Goal: Task Accomplishment & Management: Manage account settings

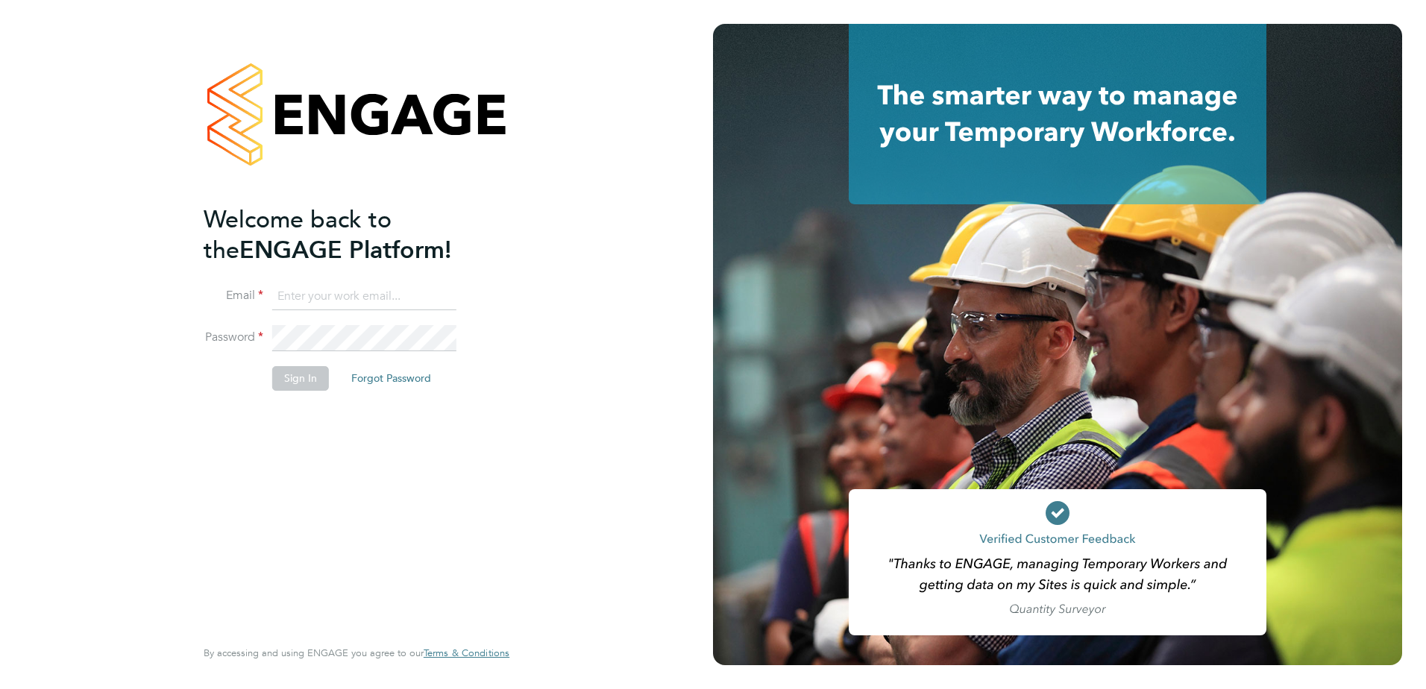
type input "naomi.mutter@vistry.co.uk"
click at [417, 297] on input "naomi.mutter@vistry.co.uk" at bounding box center [364, 296] width 184 height 27
click at [285, 380] on button "Sign In" at bounding box center [300, 378] width 57 height 24
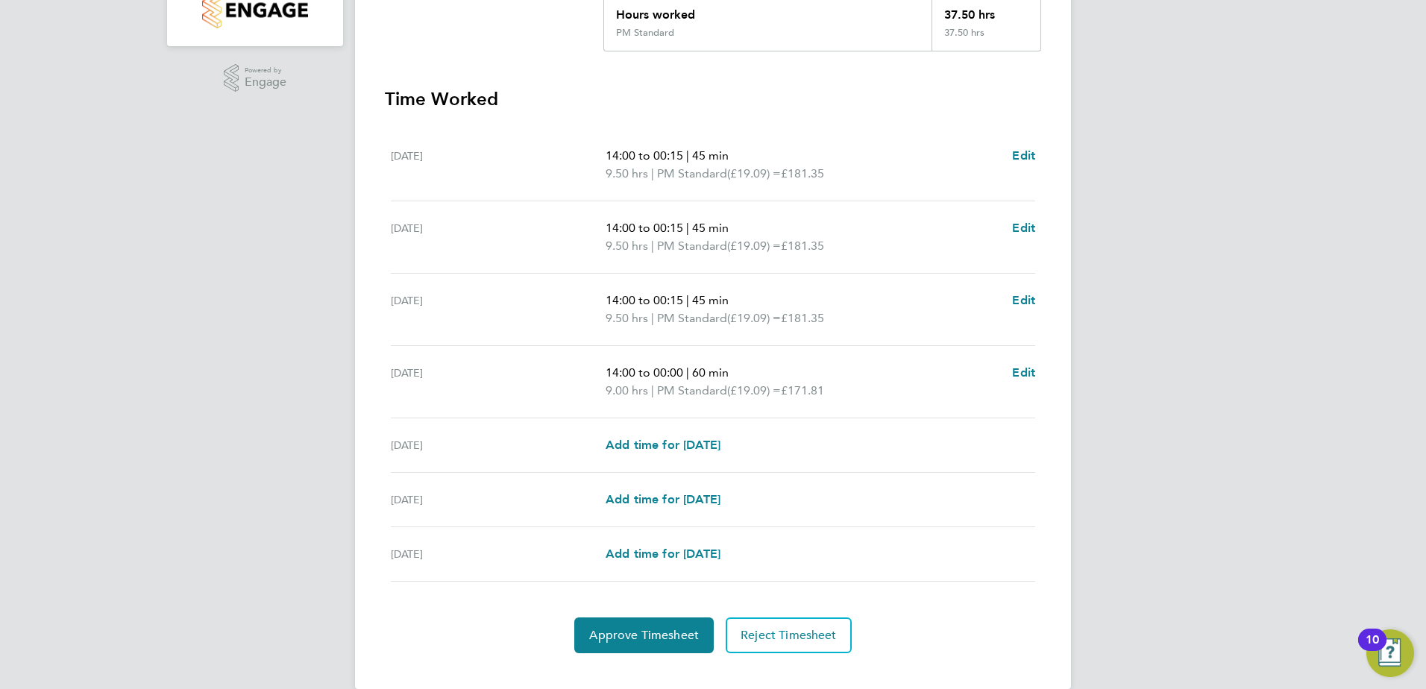
scroll to position [383, 0]
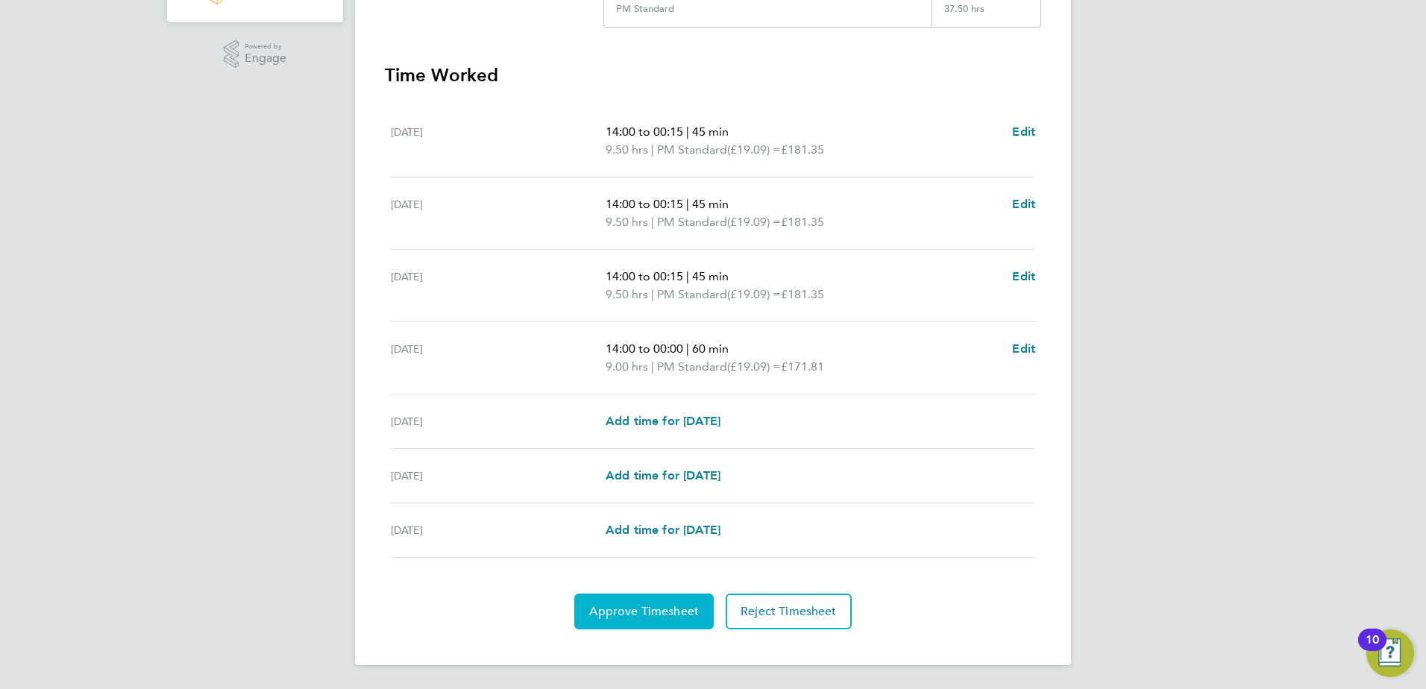
click at [625, 608] on span "Approve Timesheet" at bounding box center [644, 611] width 110 height 15
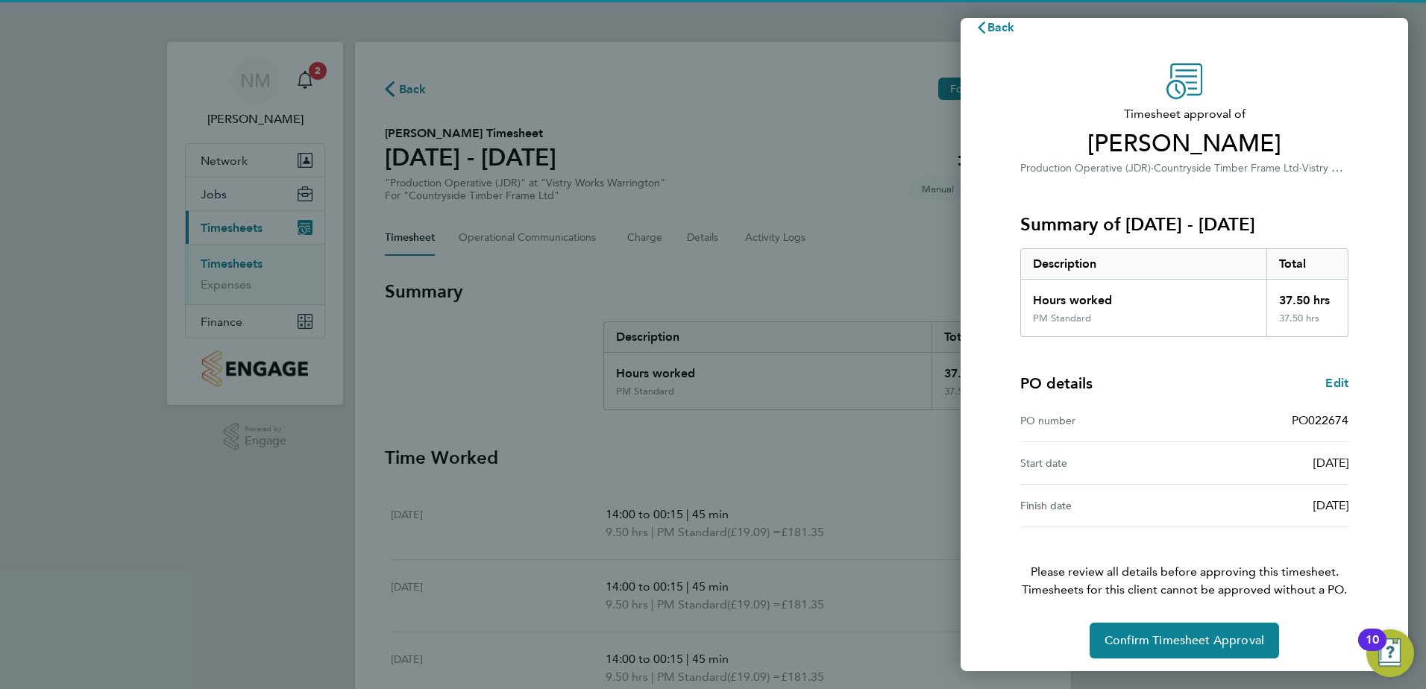
scroll to position [25, 0]
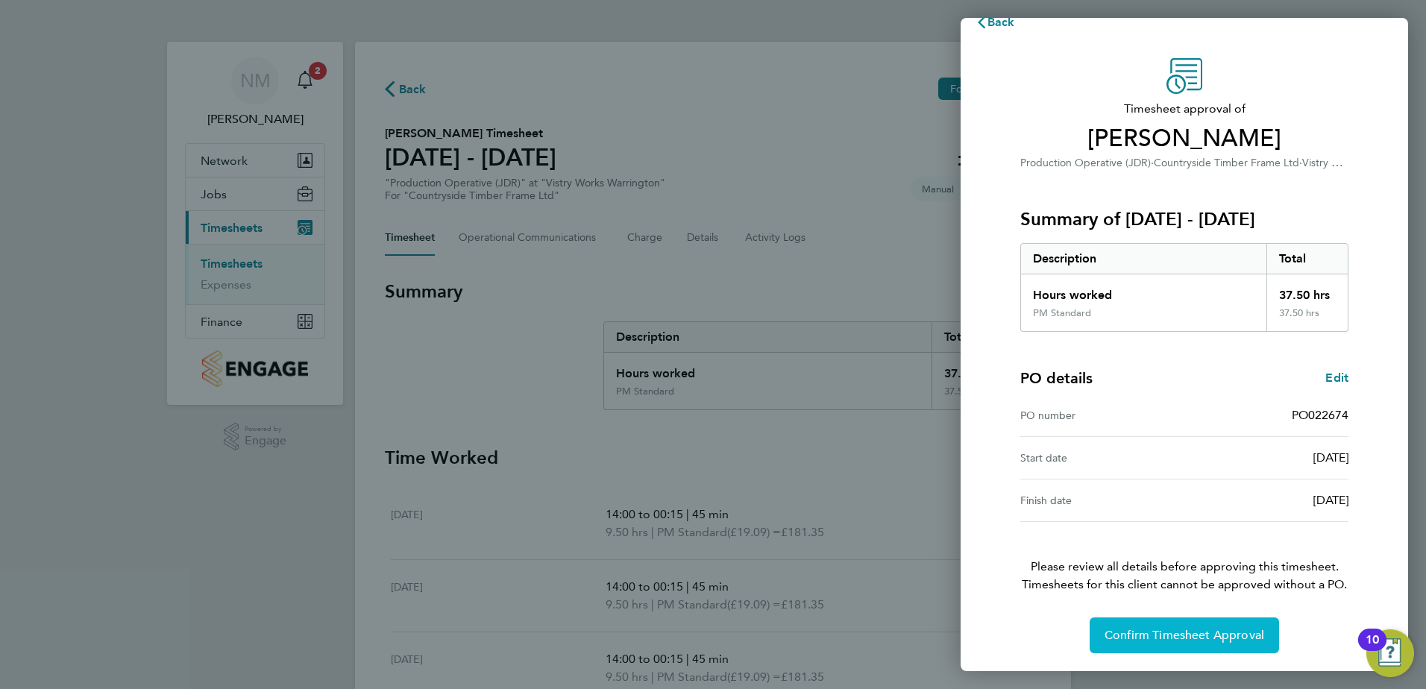
click at [1156, 629] on span "Confirm Timesheet Approval" at bounding box center [1185, 635] width 160 height 15
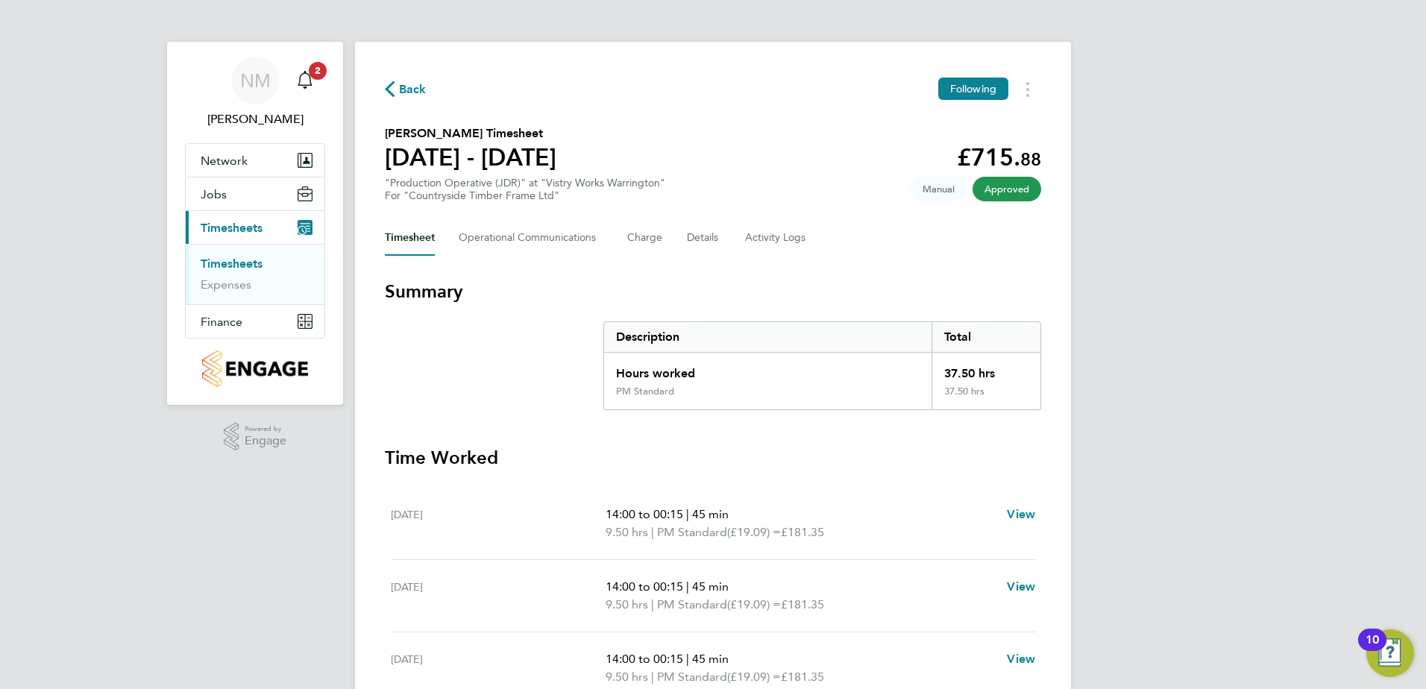
click at [407, 91] on span "Back" at bounding box center [413, 90] width 28 height 18
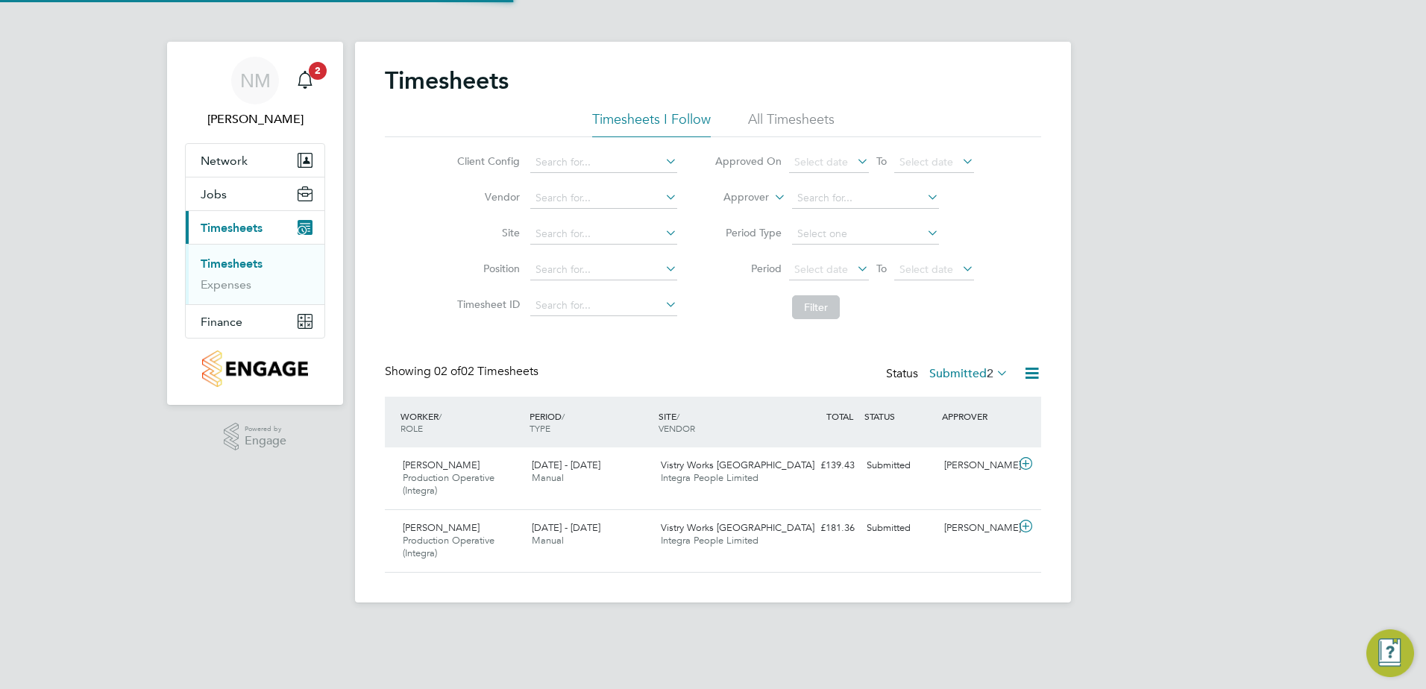
scroll to position [38, 130]
click at [316, 72] on span "2" at bounding box center [318, 71] width 18 height 18
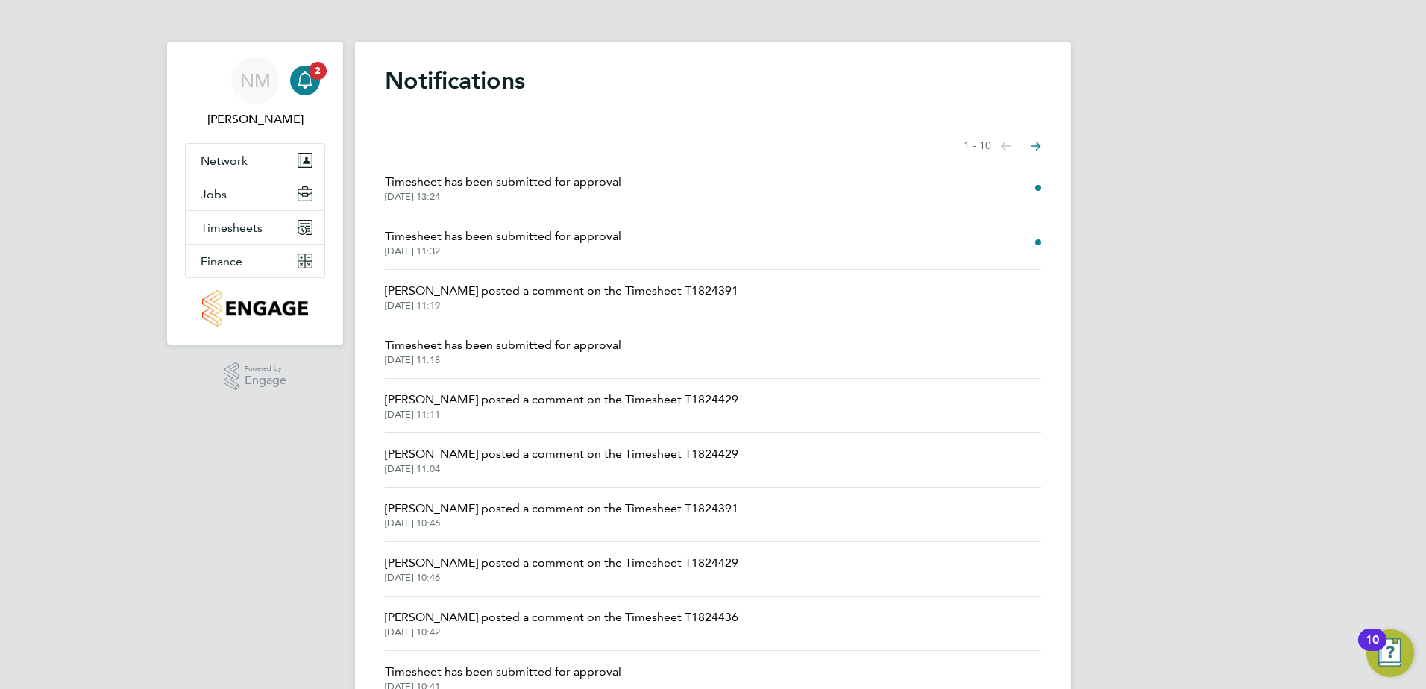
click at [486, 238] on span "Timesheet has been submitted for approval" at bounding box center [503, 237] width 236 height 18
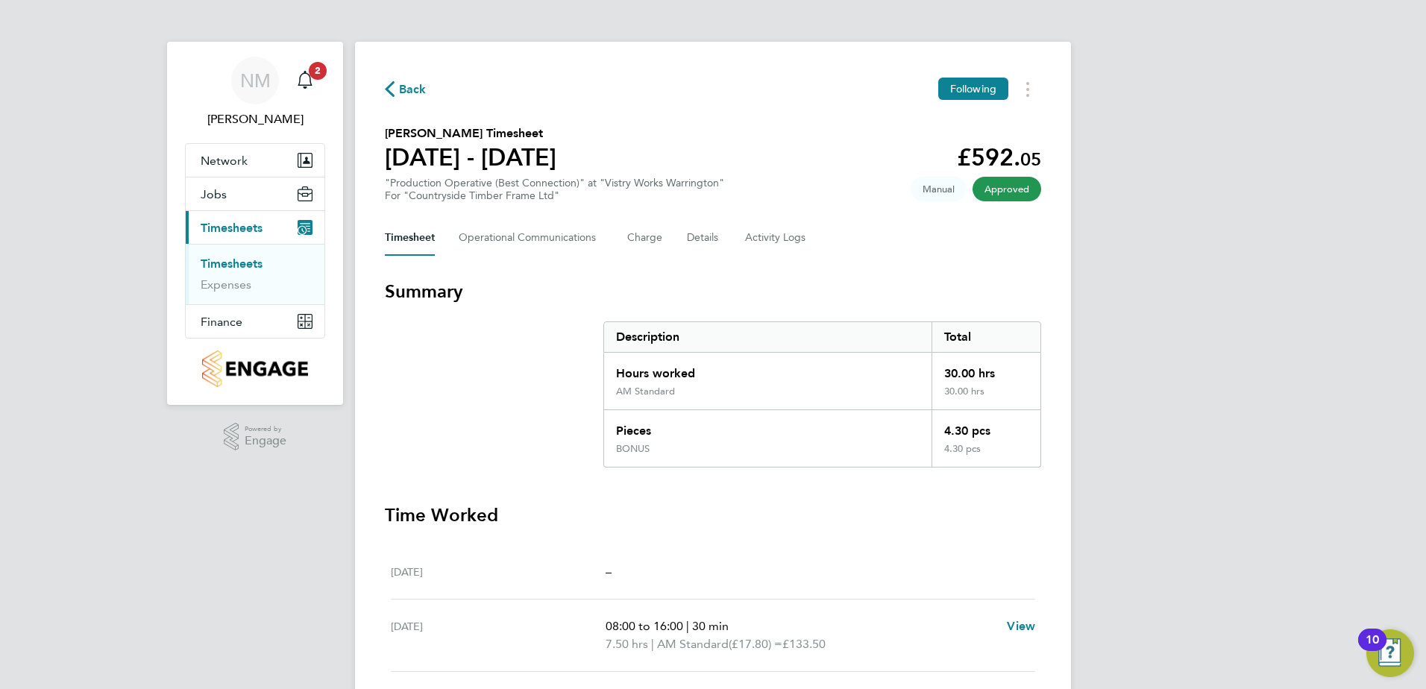
click at [411, 85] on span "Back" at bounding box center [413, 90] width 28 height 18
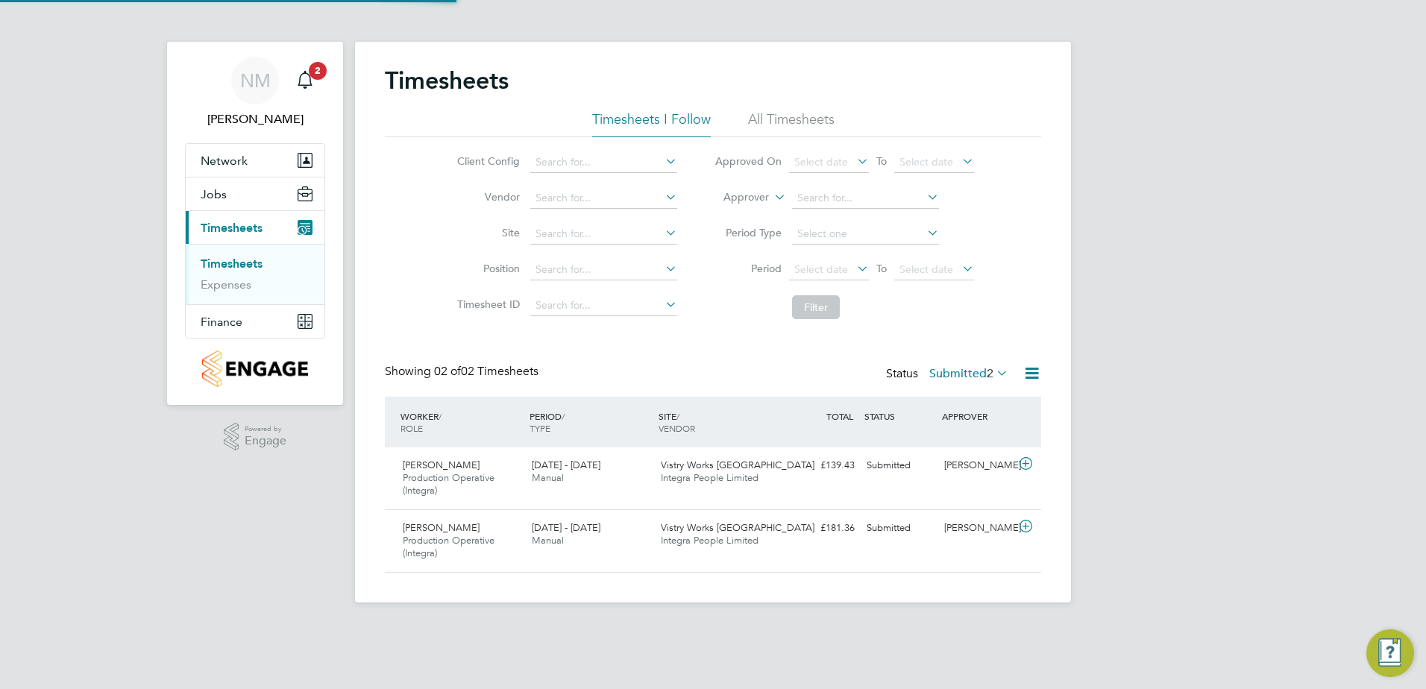
scroll to position [38, 130]
click at [322, 75] on span "2" at bounding box center [318, 71] width 18 height 18
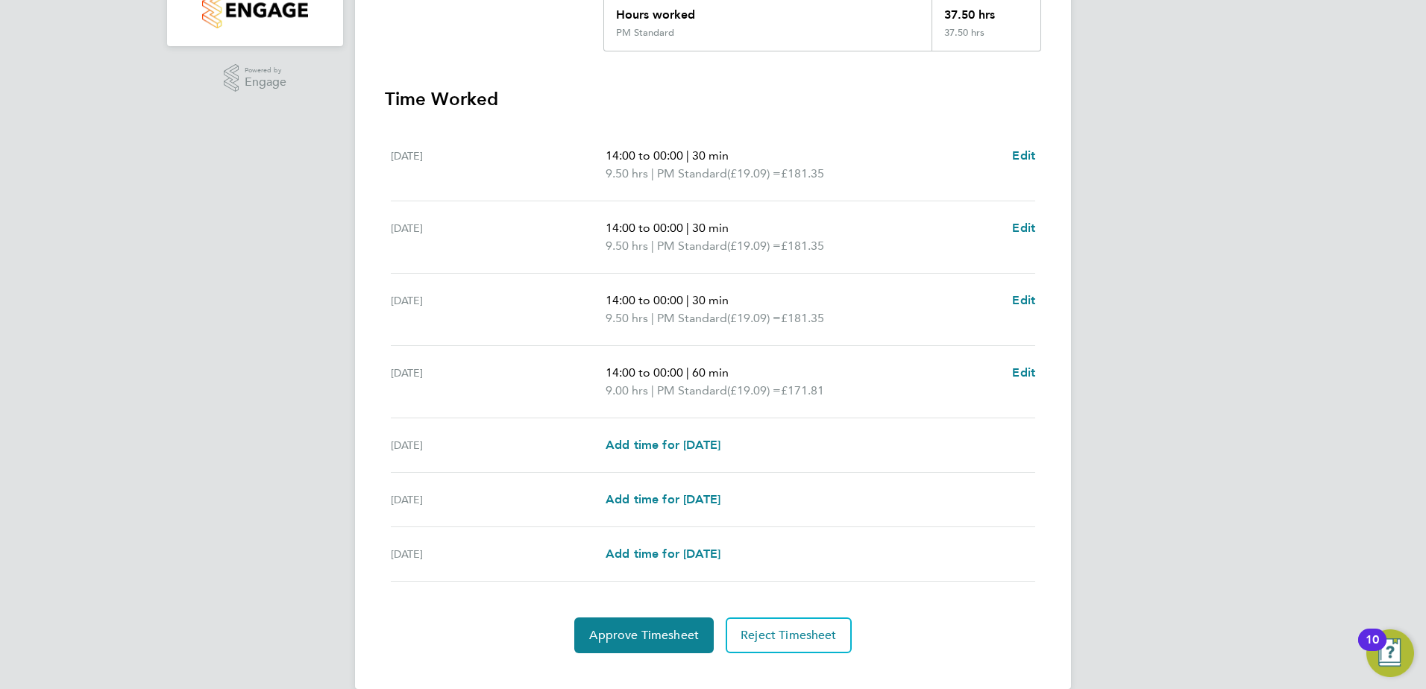
scroll to position [373, 0]
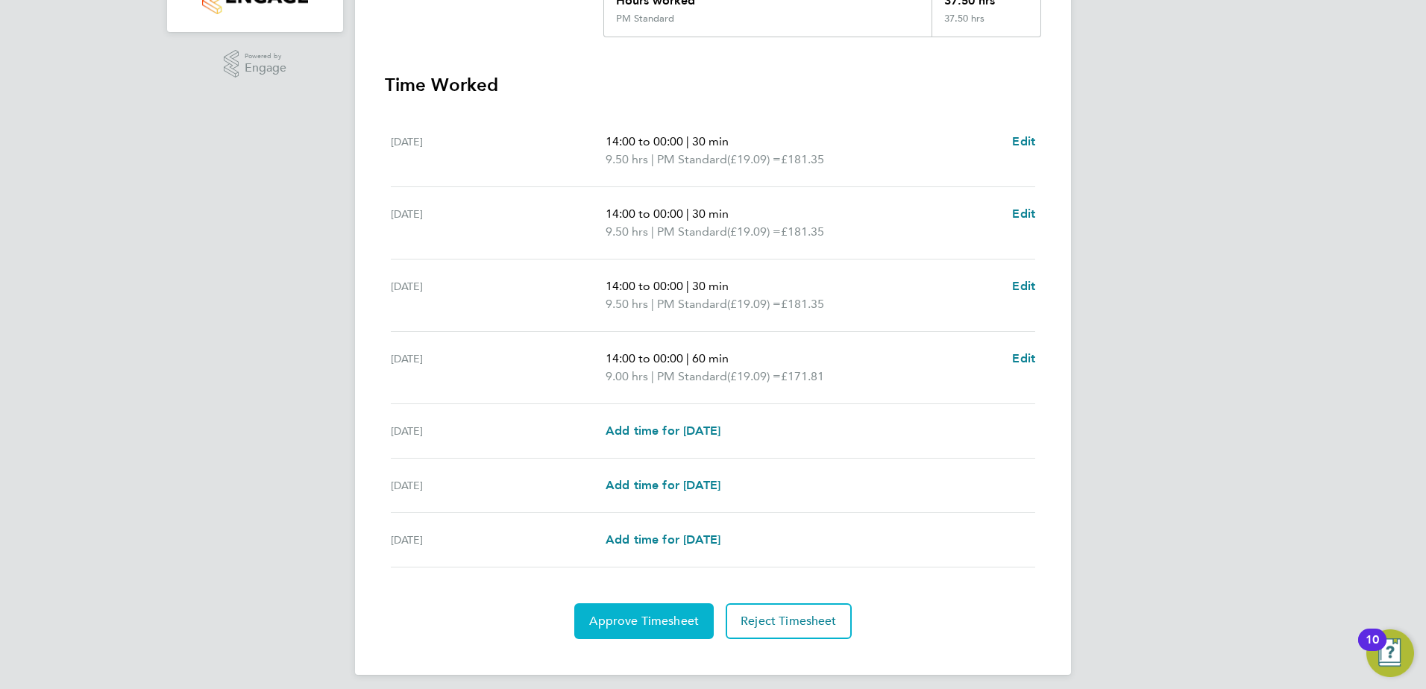
click at [614, 612] on button "Approve Timesheet" at bounding box center [644, 622] width 140 height 36
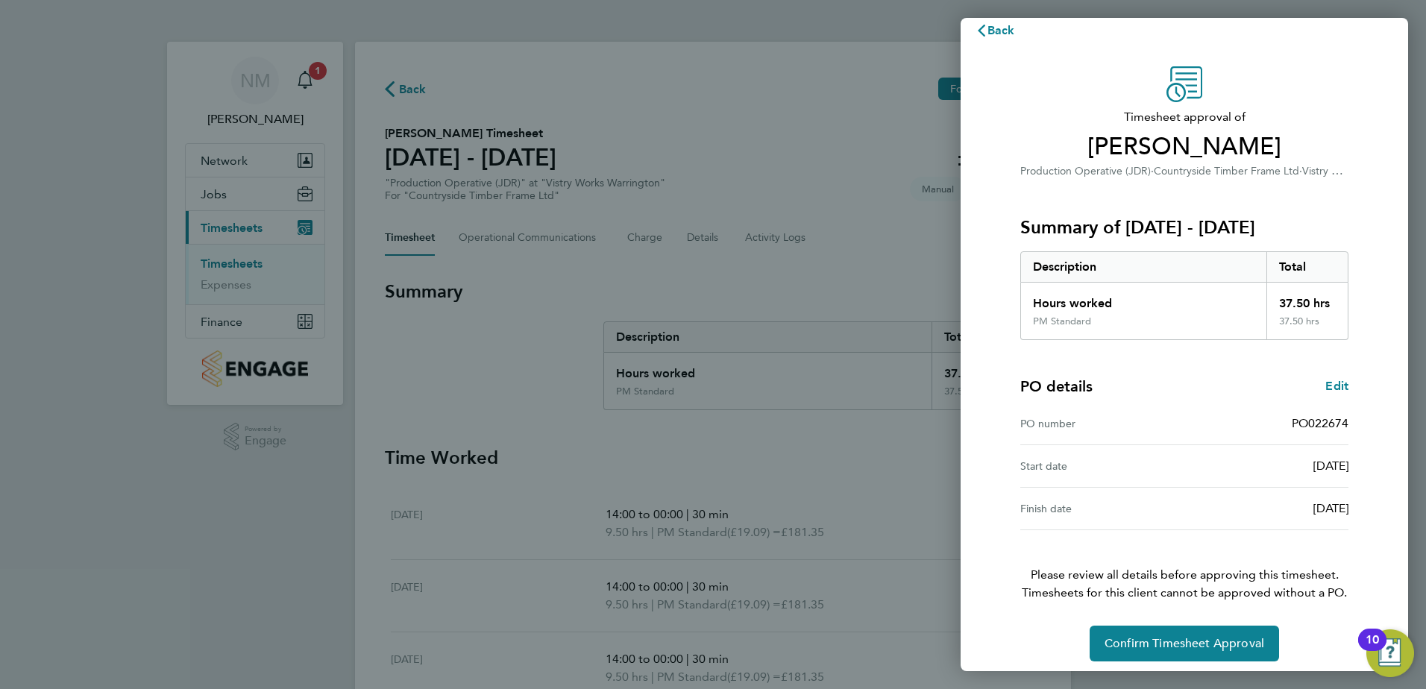
scroll to position [25, 0]
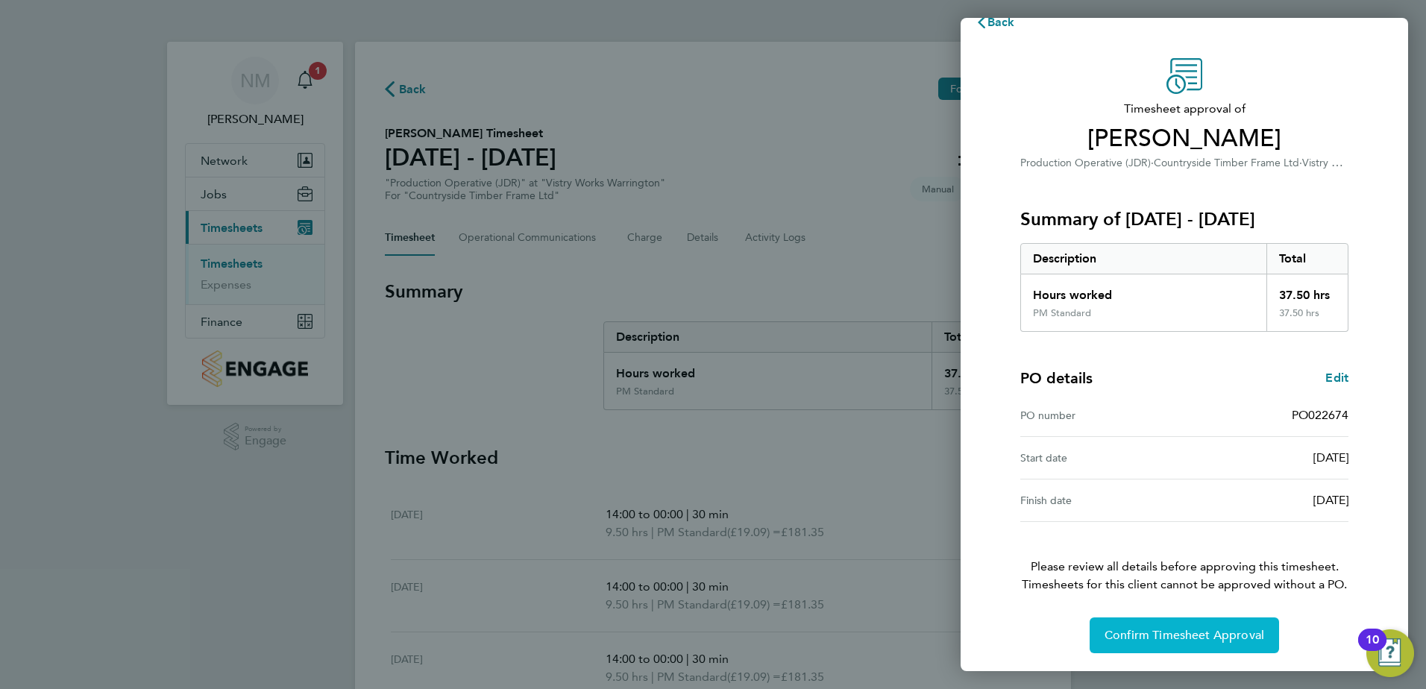
click at [1204, 631] on span "Confirm Timesheet Approval" at bounding box center [1185, 635] width 160 height 15
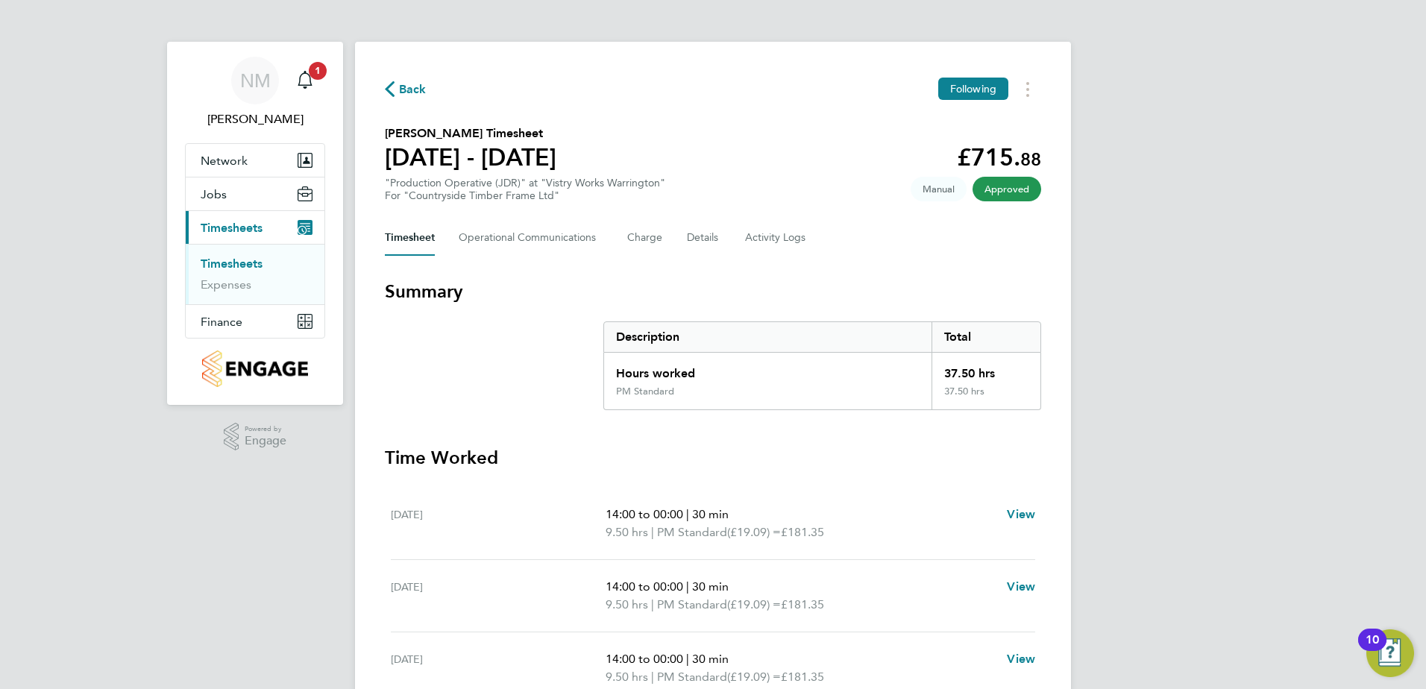
click at [400, 93] on span "Back" at bounding box center [413, 90] width 28 height 18
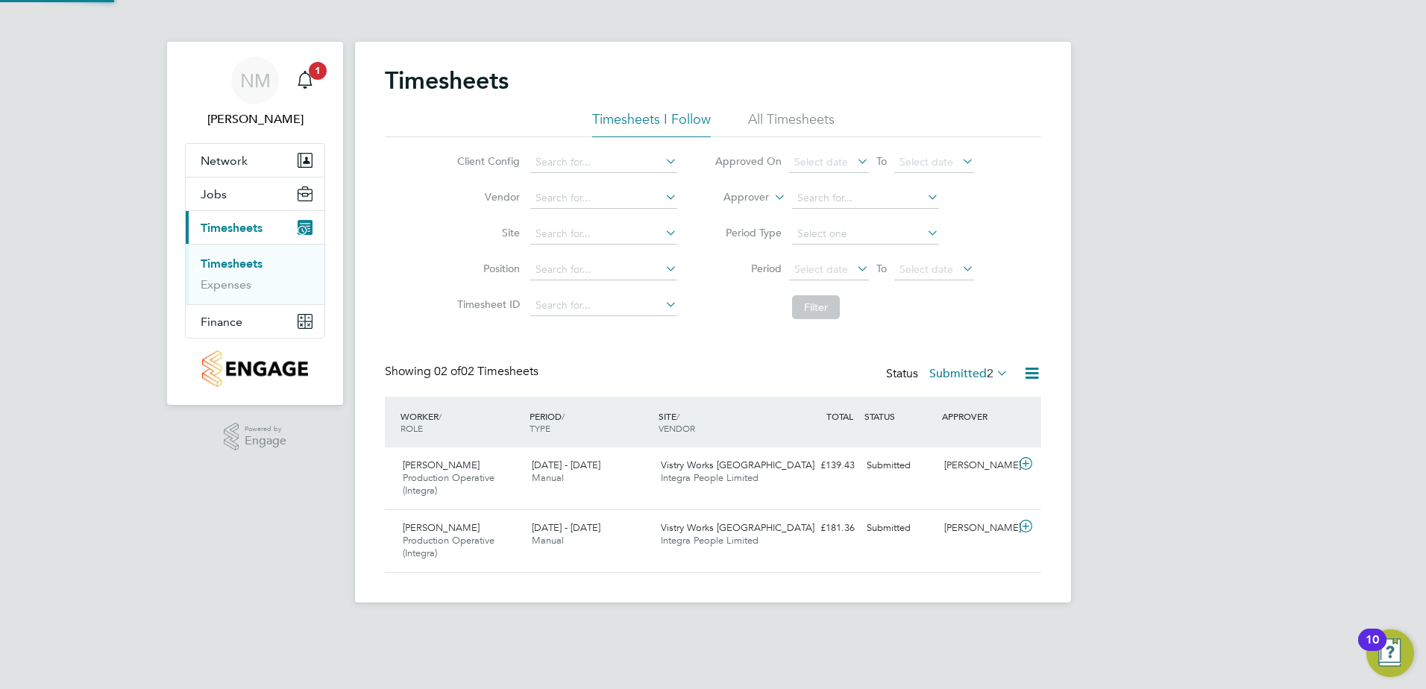
scroll to position [38, 130]
click at [301, 72] on icon "Main navigation" at bounding box center [305, 80] width 18 height 18
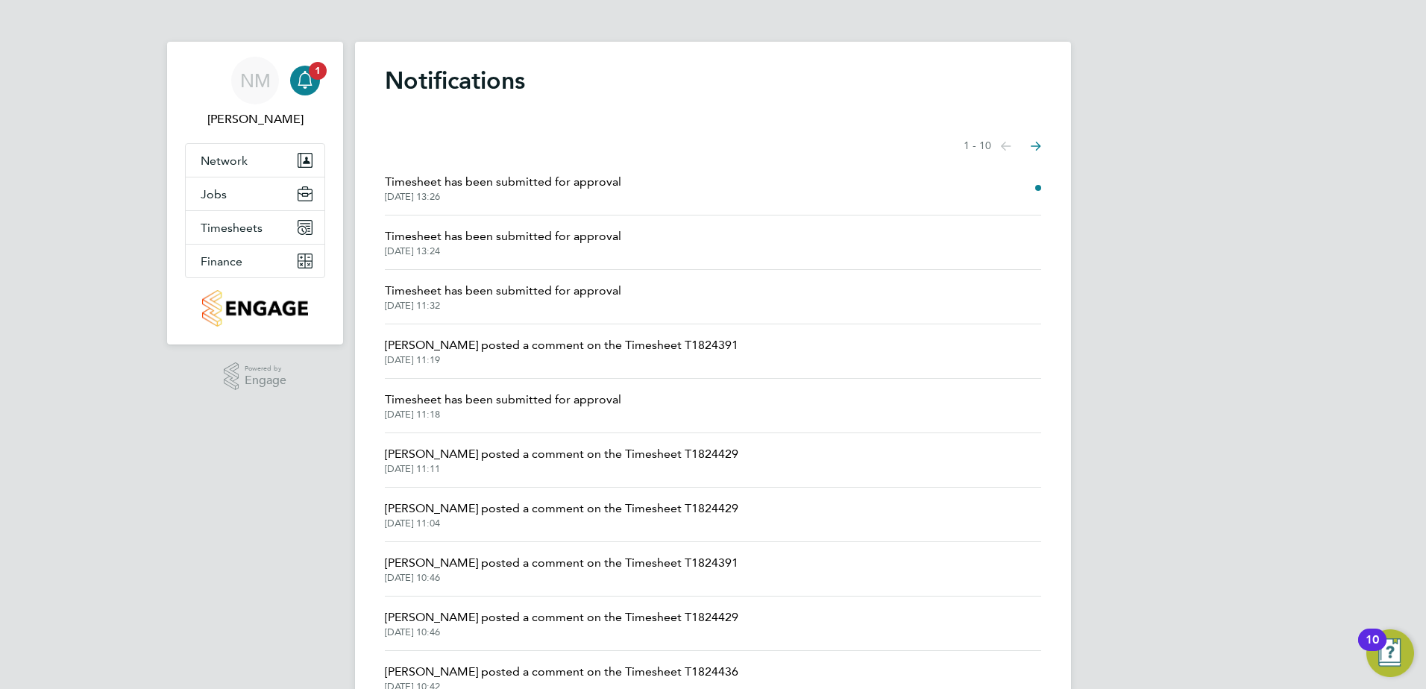
click at [615, 190] on span "Timesheet has been submitted for approval" at bounding box center [503, 182] width 236 height 18
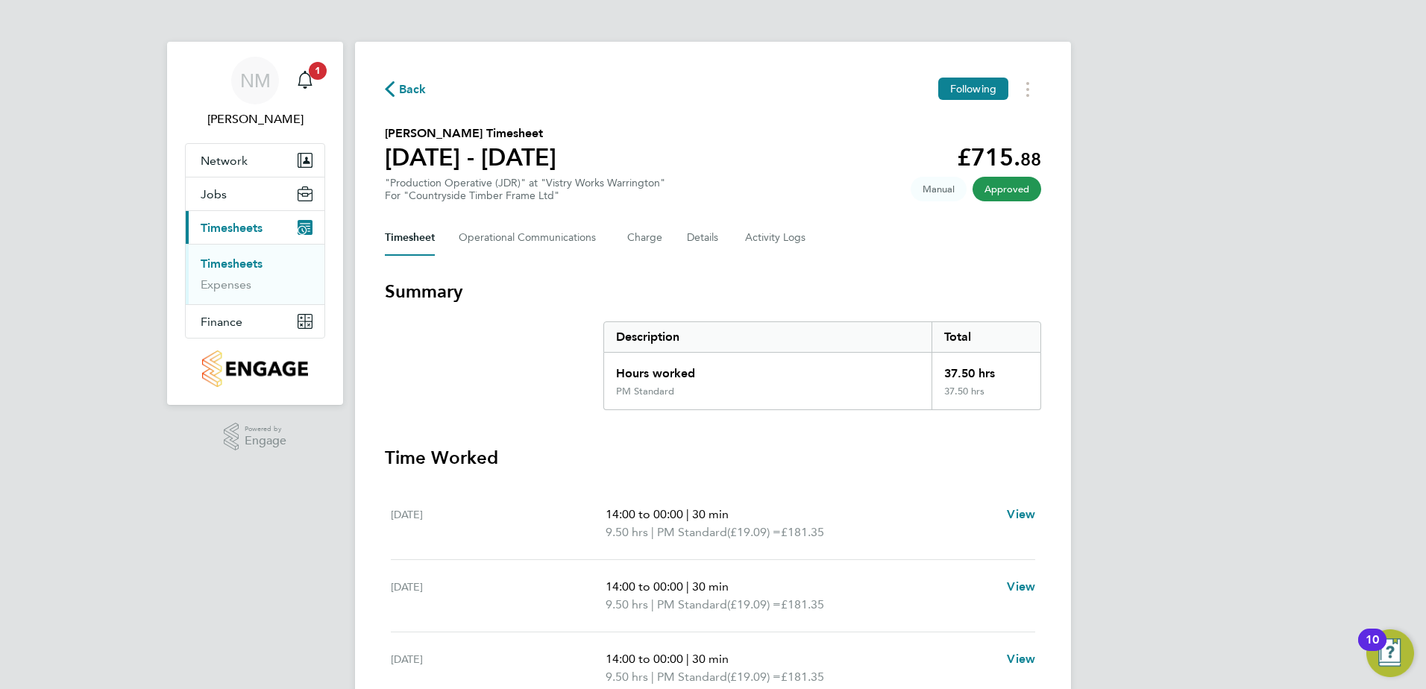
click at [404, 91] on span "Back" at bounding box center [413, 90] width 28 height 18
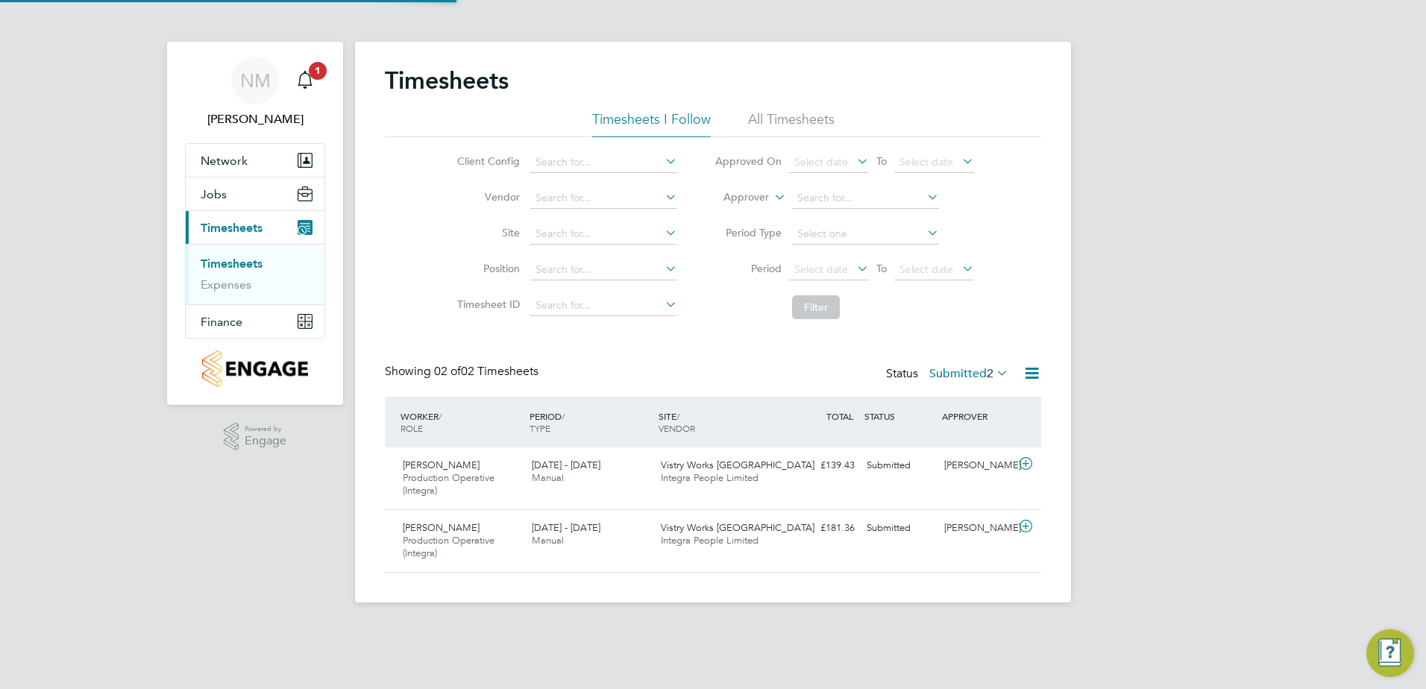
scroll to position [38, 130]
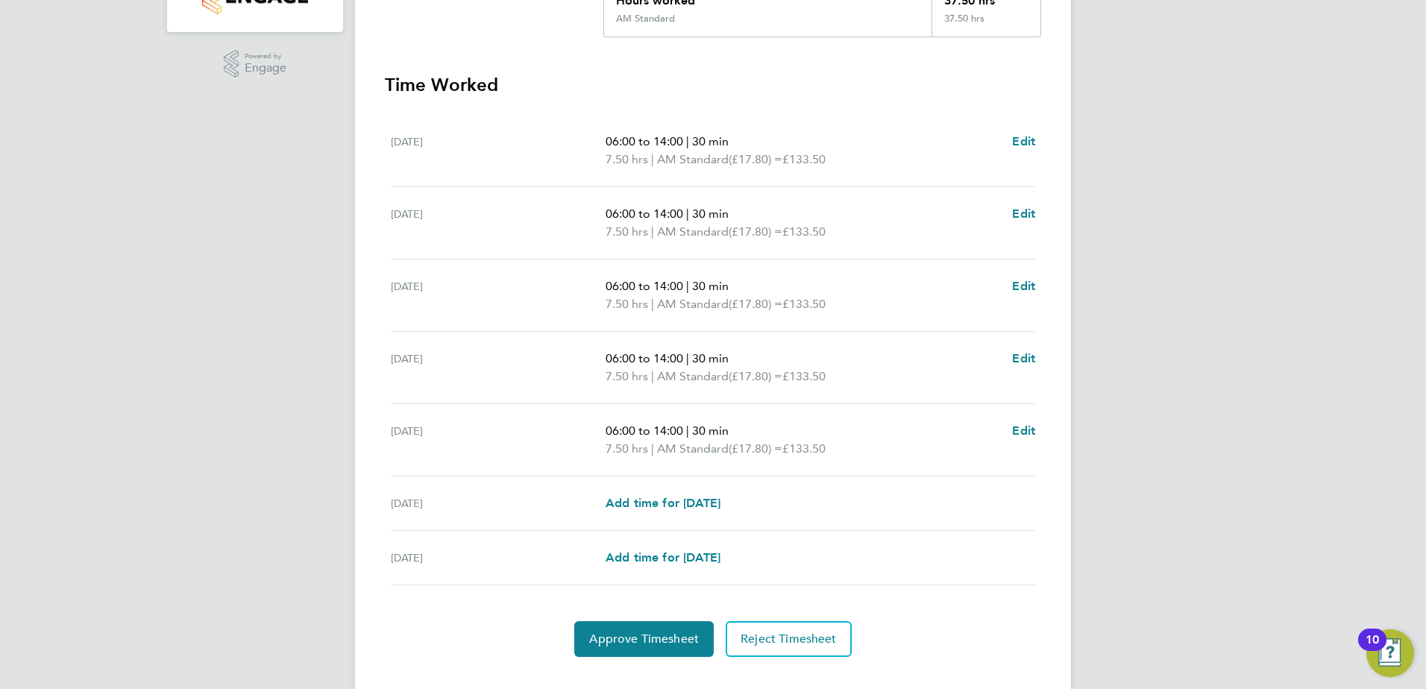
scroll to position [401, 0]
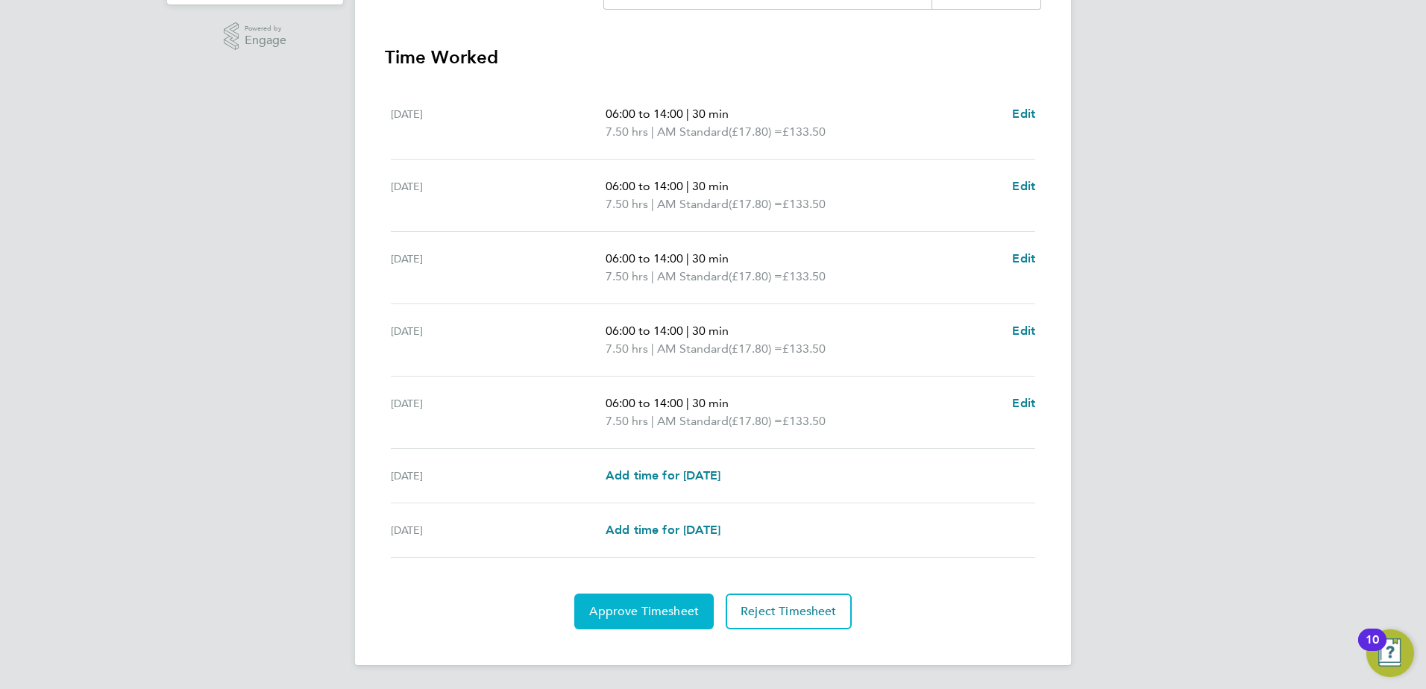
click at [660, 602] on button "Approve Timesheet" at bounding box center [644, 612] width 140 height 36
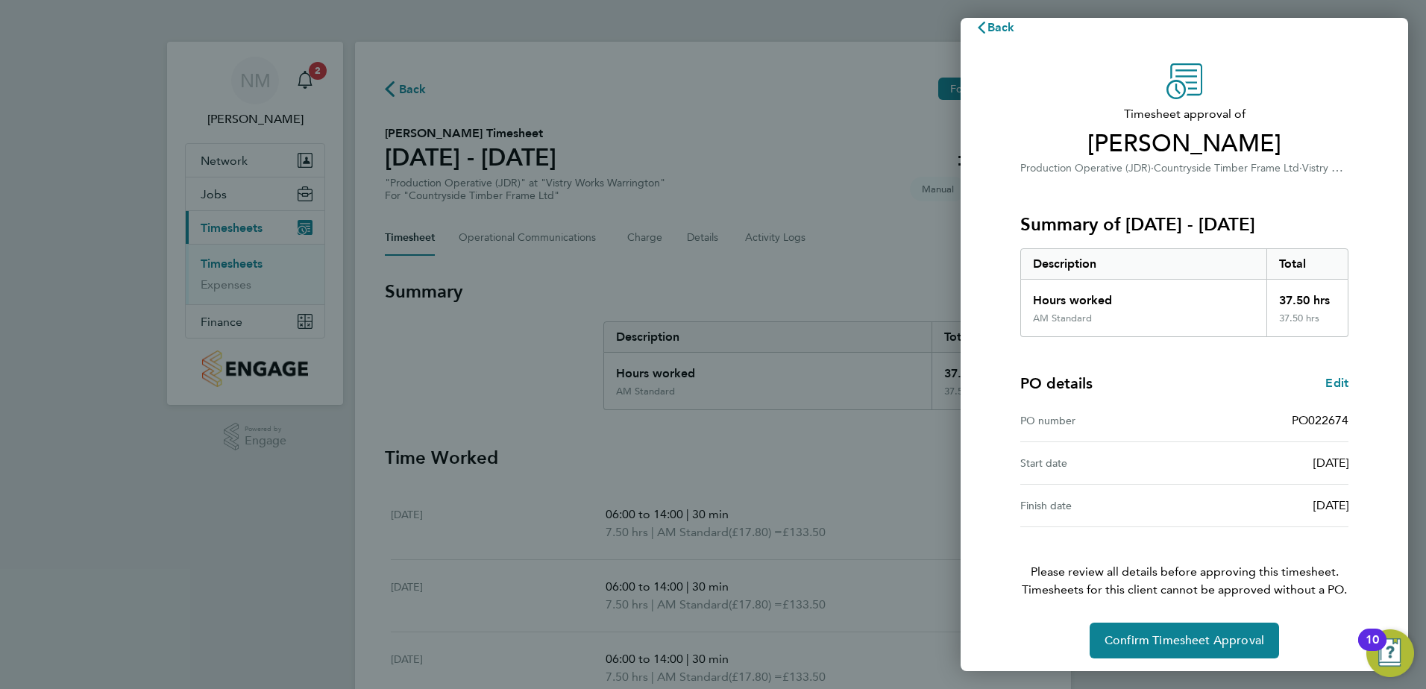
scroll to position [25, 0]
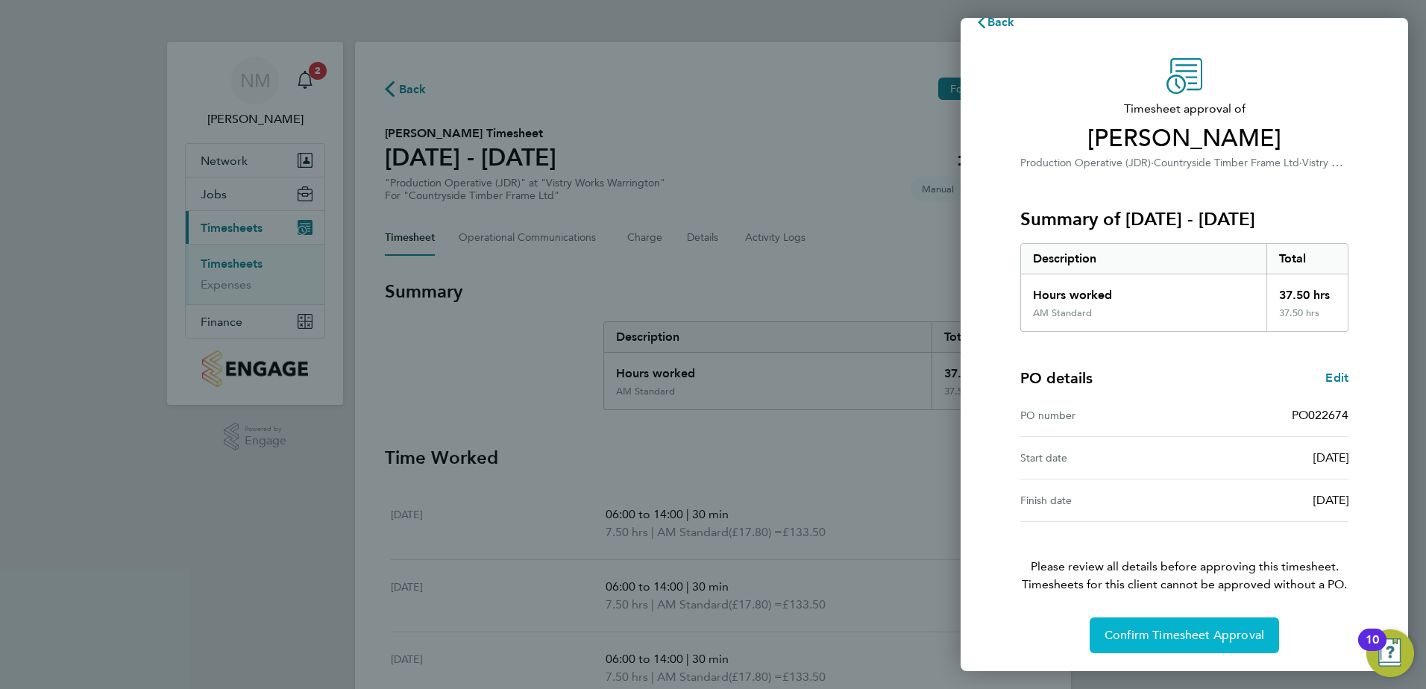
click at [1218, 636] on span "Confirm Timesheet Approval" at bounding box center [1185, 635] width 160 height 15
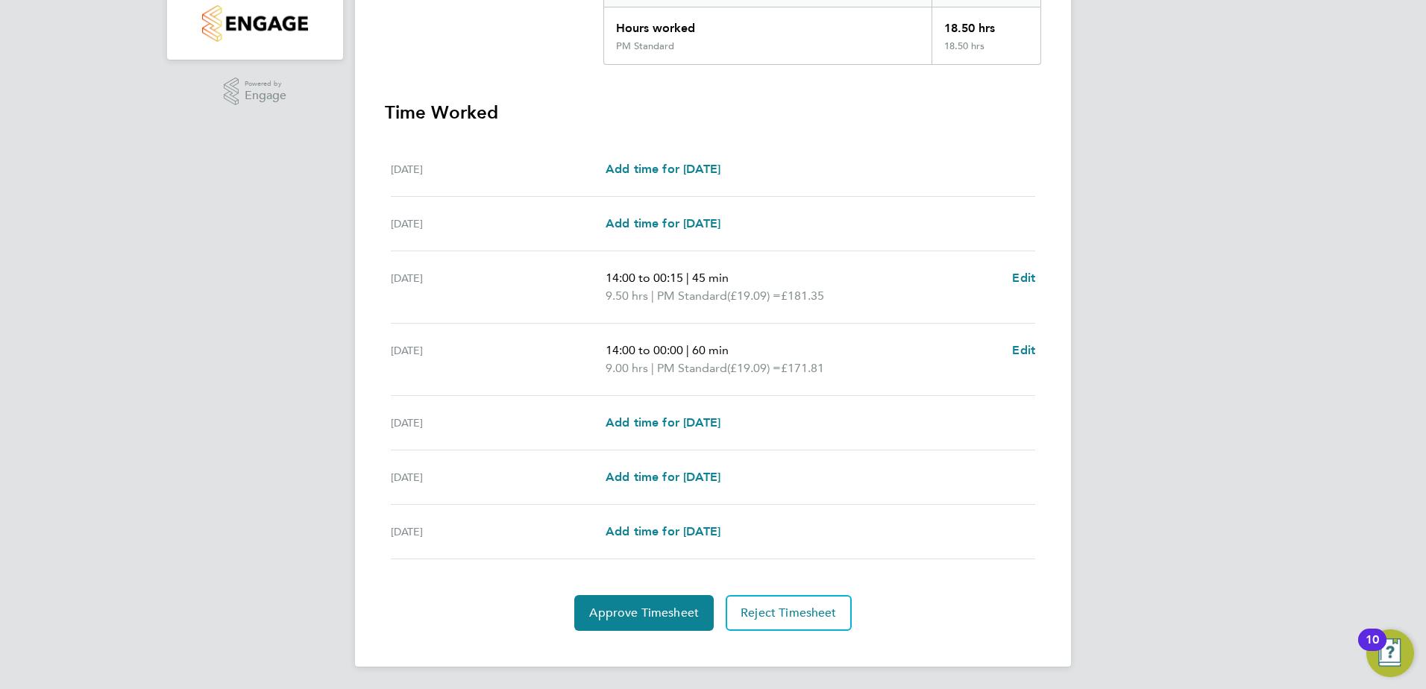
scroll to position [347, 0]
drag, startPoint x: 631, startPoint y: 613, endPoint x: 636, endPoint y: 601, distance: 12.7
click at [630, 607] on span "Approve Timesheet" at bounding box center [644, 611] width 110 height 15
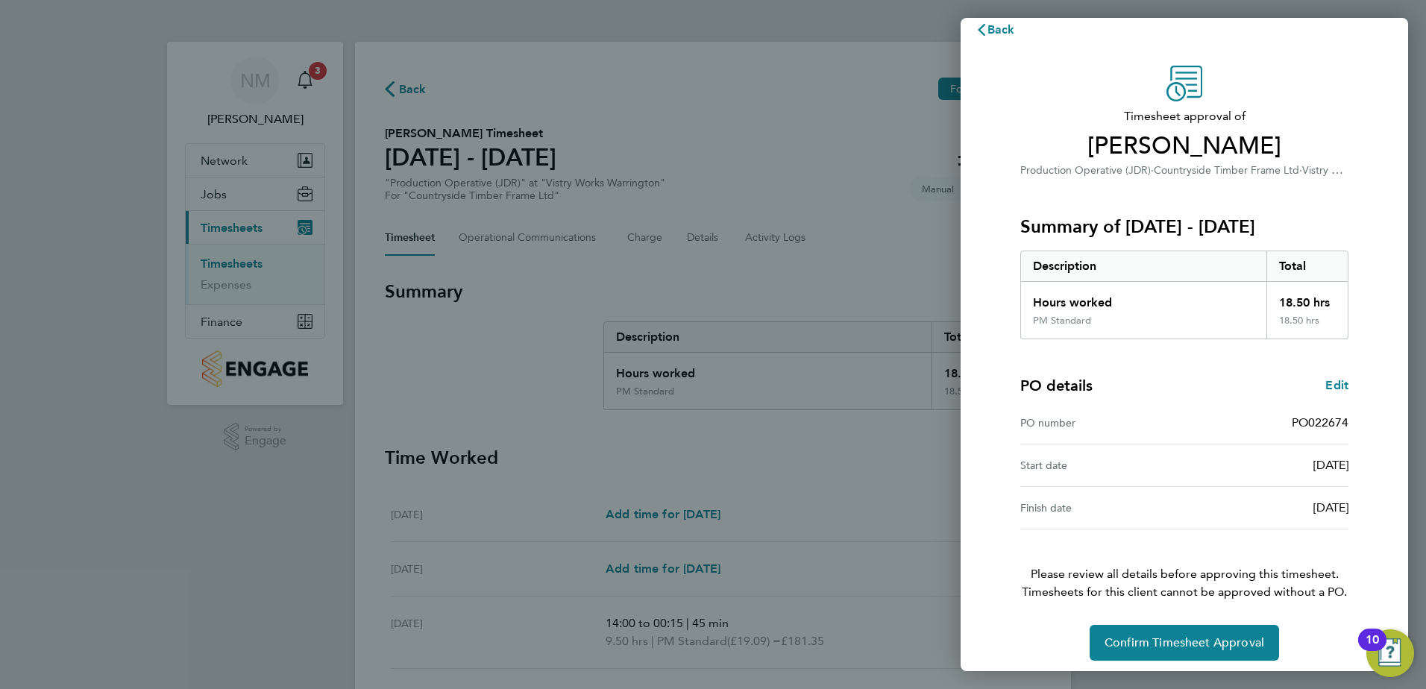
scroll to position [25, 0]
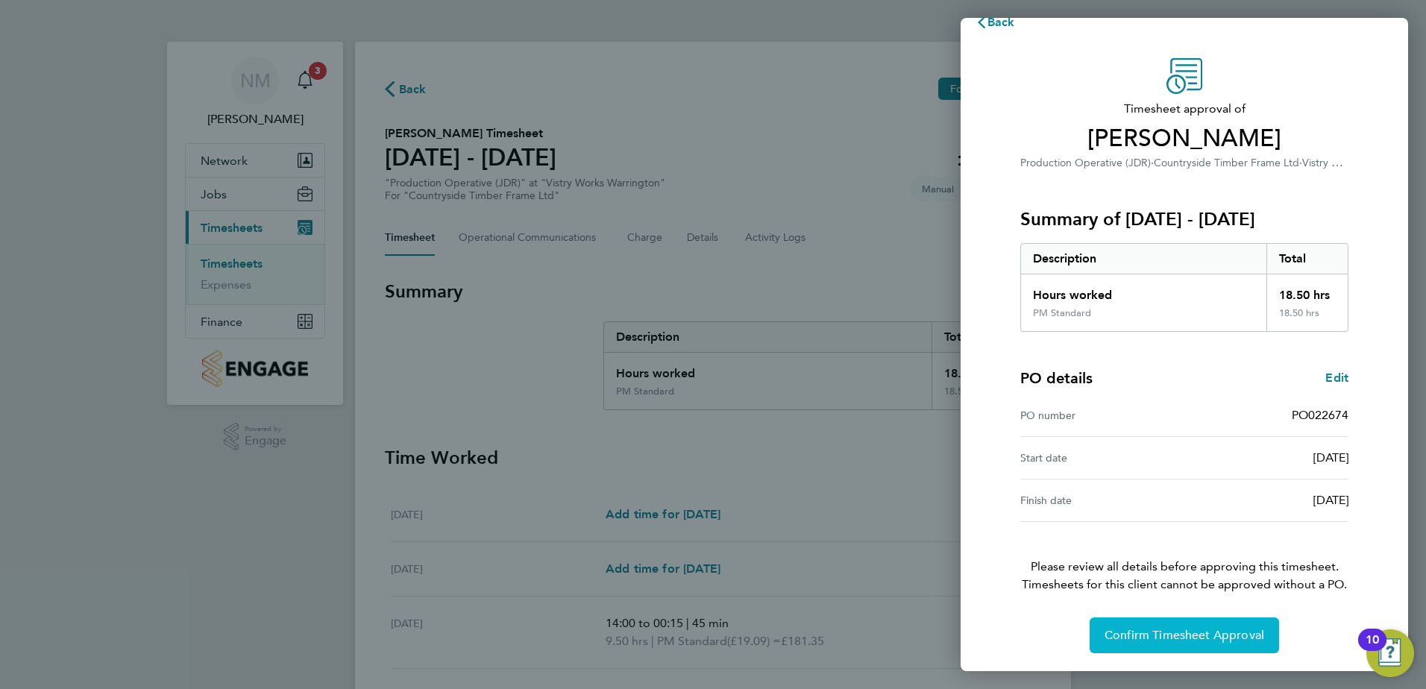
click at [1120, 639] on span "Confirm Timesheet Approval" at bounding box center [1185, 635] width 160 height 15
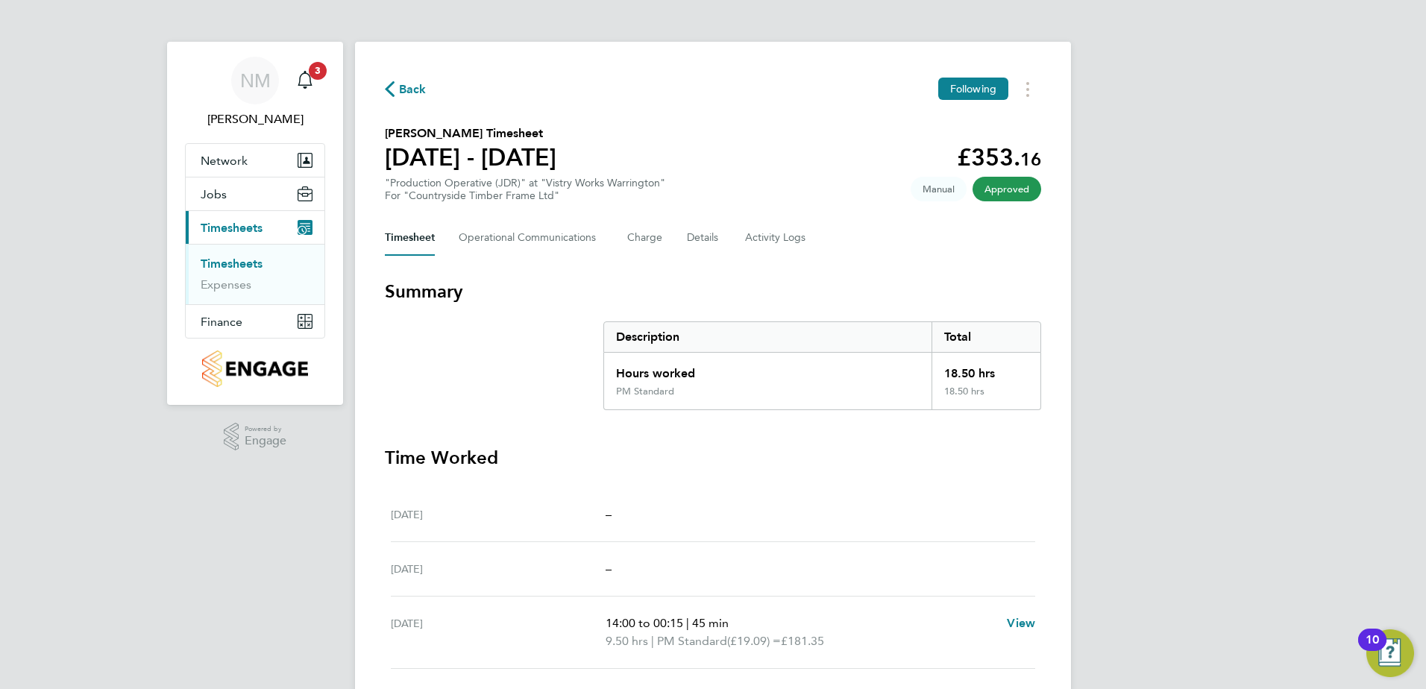
click at [389, 83] on icon "button" at bounding box center [390, 89] width 10 height 16
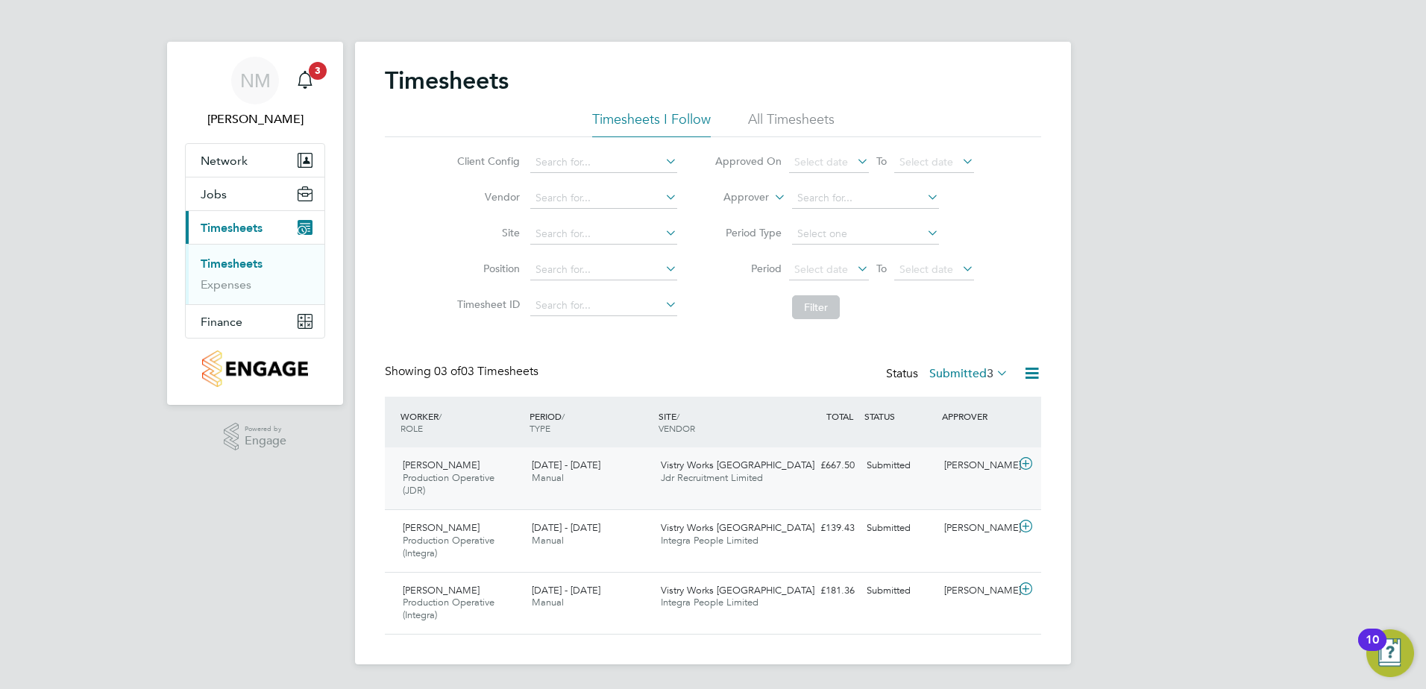
click at [1018, 458] on icon at bounding box center [1026, 464] width 19 height 12
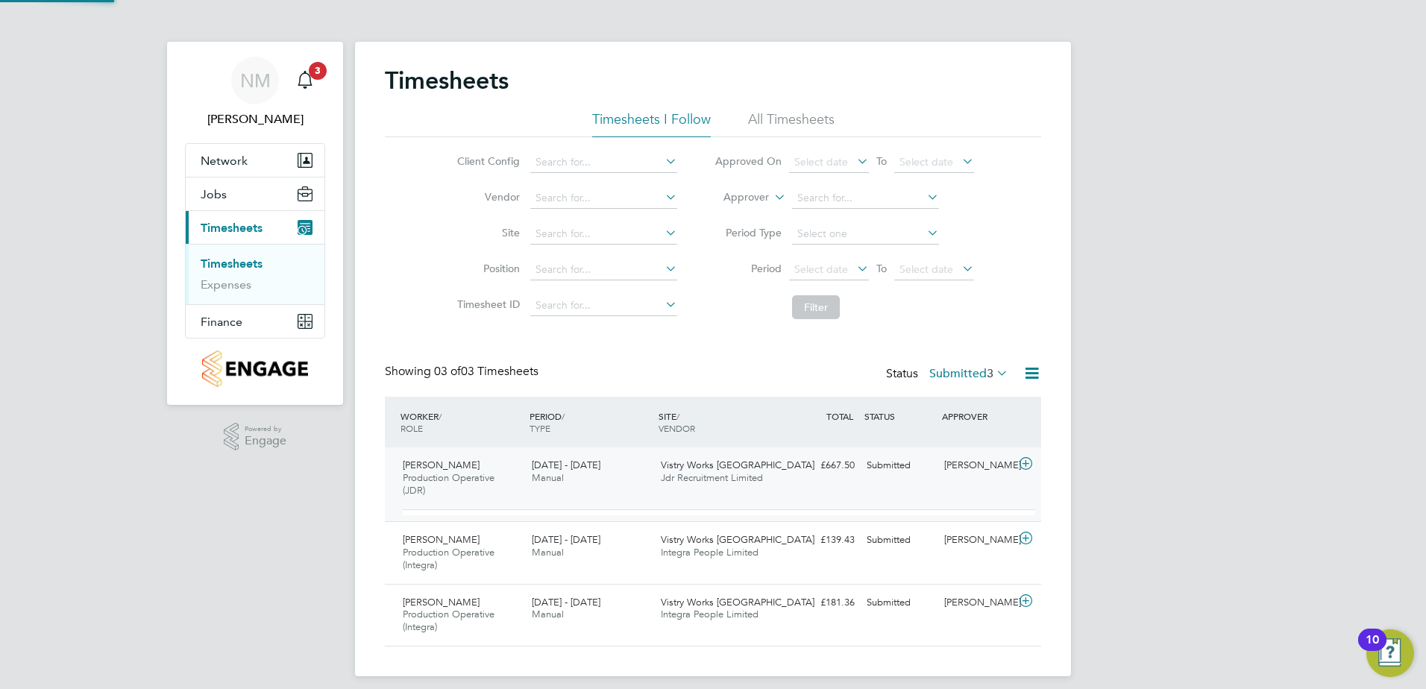
scroll to position [25, 145]
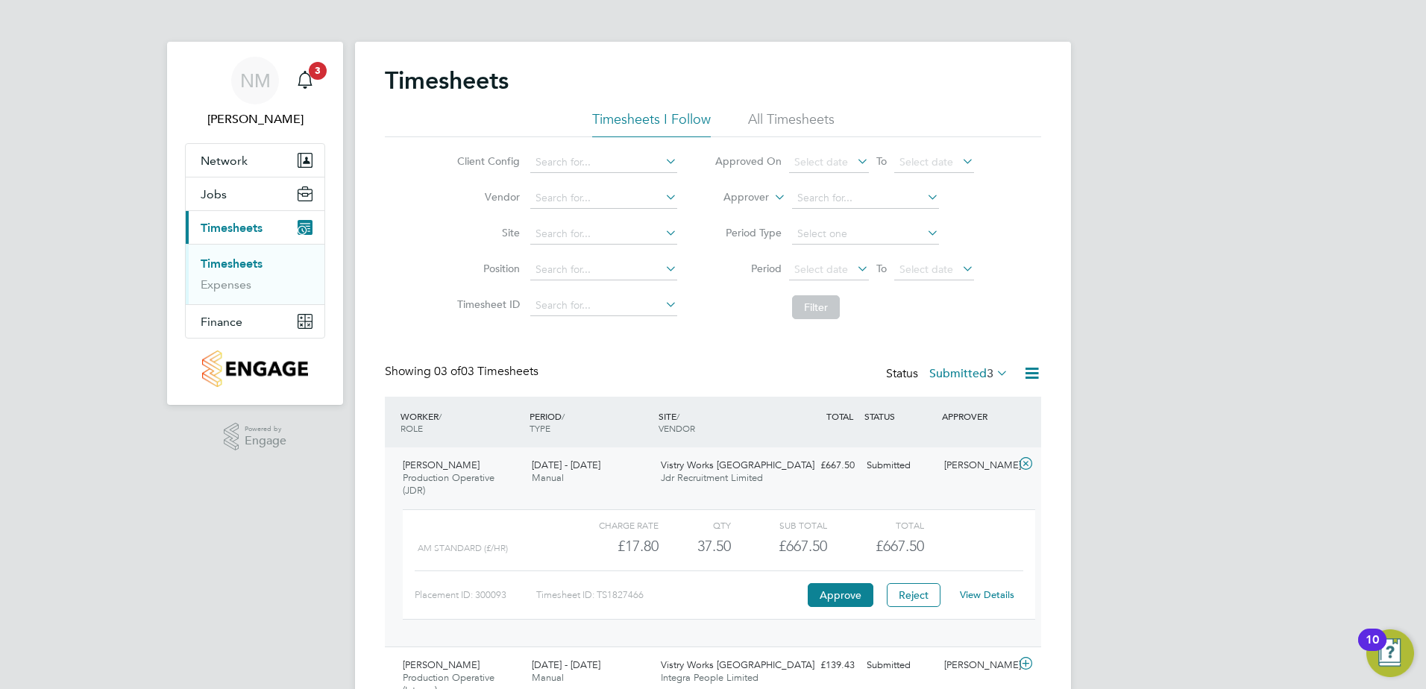
click at [997, 594] on link "View Details" at bounding box center [987, 595] width 54 height 13
click at [320, 75] on span "5" at bounding box center [318, 71] width 18 height 18
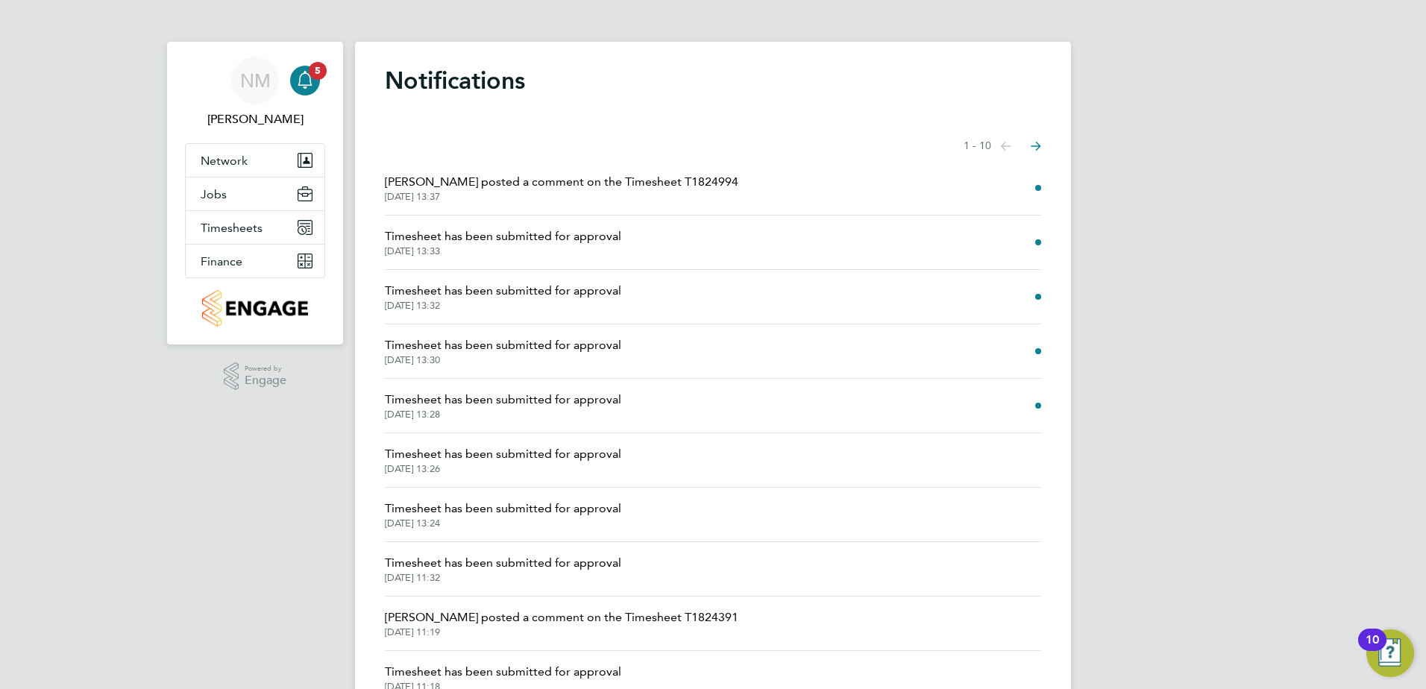
click at [586, 192] on span "23 Sep 2025, 13:37" at bounding box center [562, 197] width 354 height 12
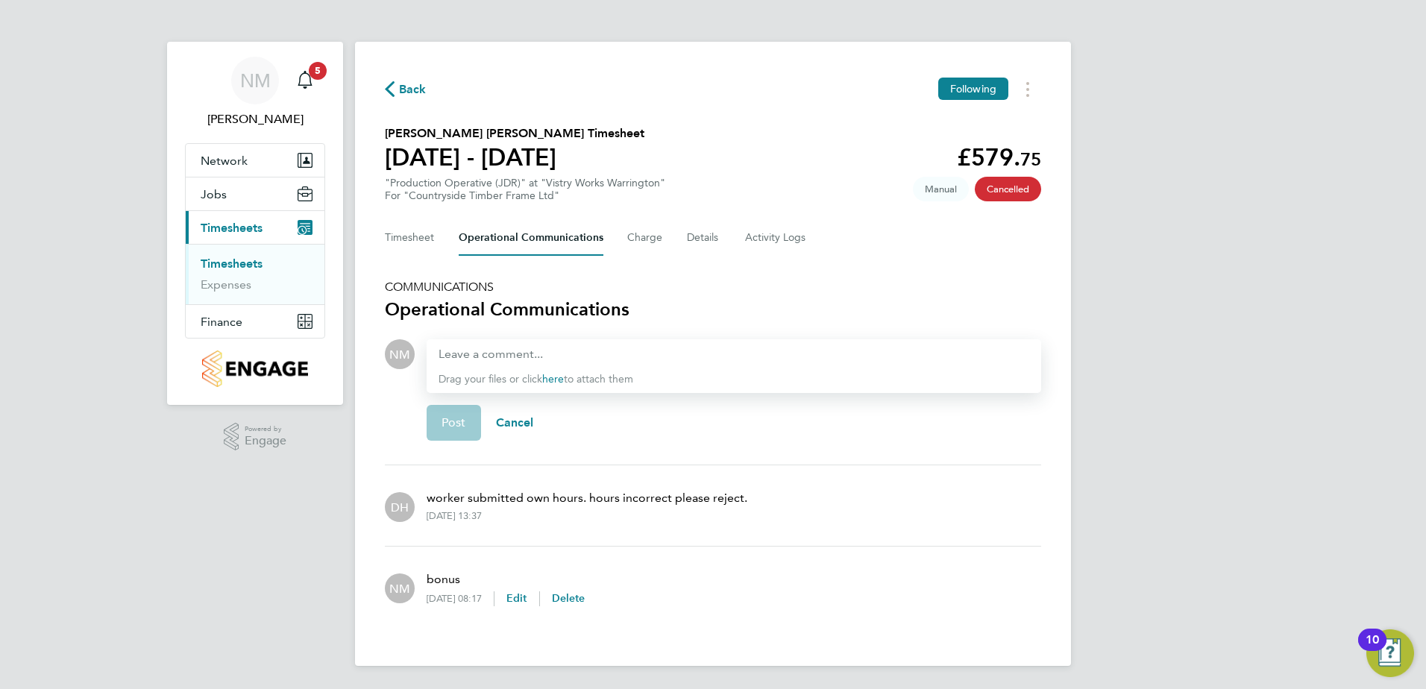
click at [936, 198] on span "Manual" at bounding box center [941, 189] width 56 height 25
click at [510, 352] on div at bounding box center [734, 354] width 591 height 18
click at [509, 347] on div at bounding box center [734, 354] width 591 height 18
drag, startPoint x: 477, startPoint y: 369, endPoint x: 497, endPoint y: 390, distance: 29.6
click at [486, 386] on div "The only option I am given is to reject hope thats ok Drag your files or click …" at bounding box center [734, 366] width 615 height 54
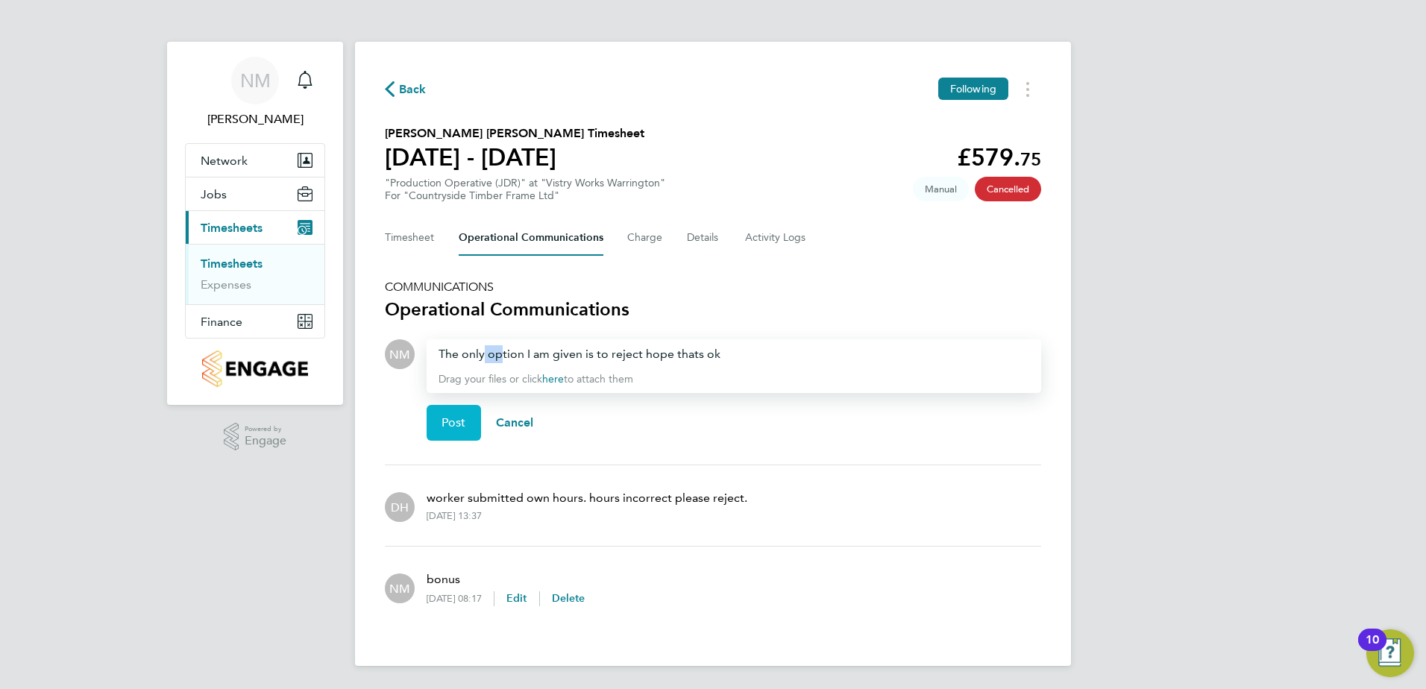
click at [439, 422] on button "Post" at bounding box center [454, 423] width 54 height 36
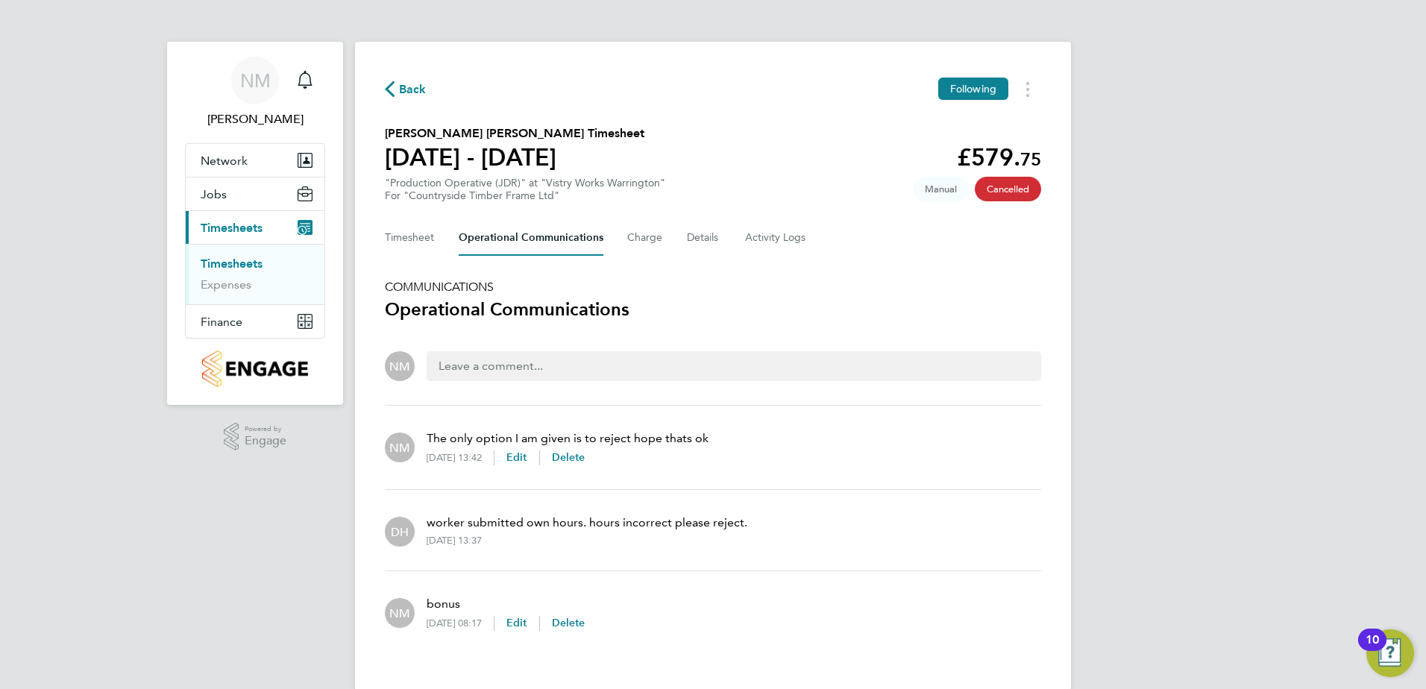
click at [420, 87] on span "Back" at bounding box center [413, 90] width 28 height 18
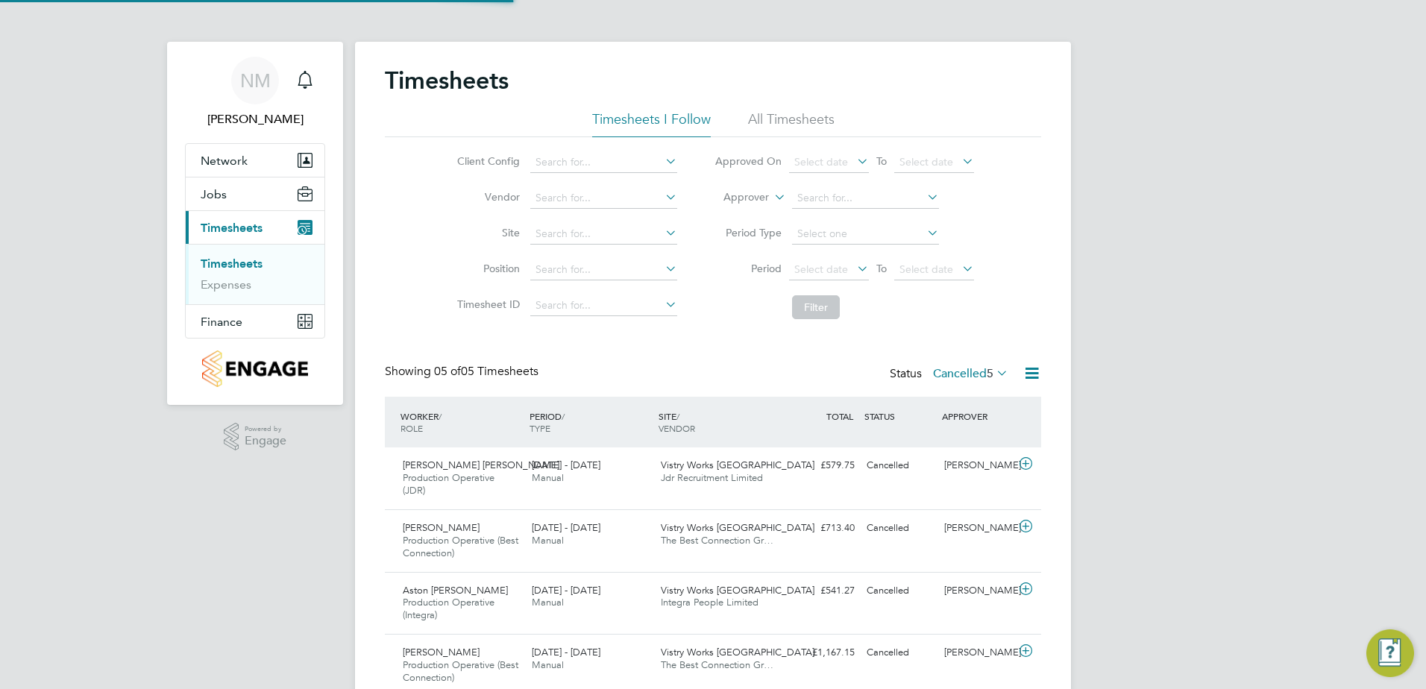
scroll to position [50, 130]
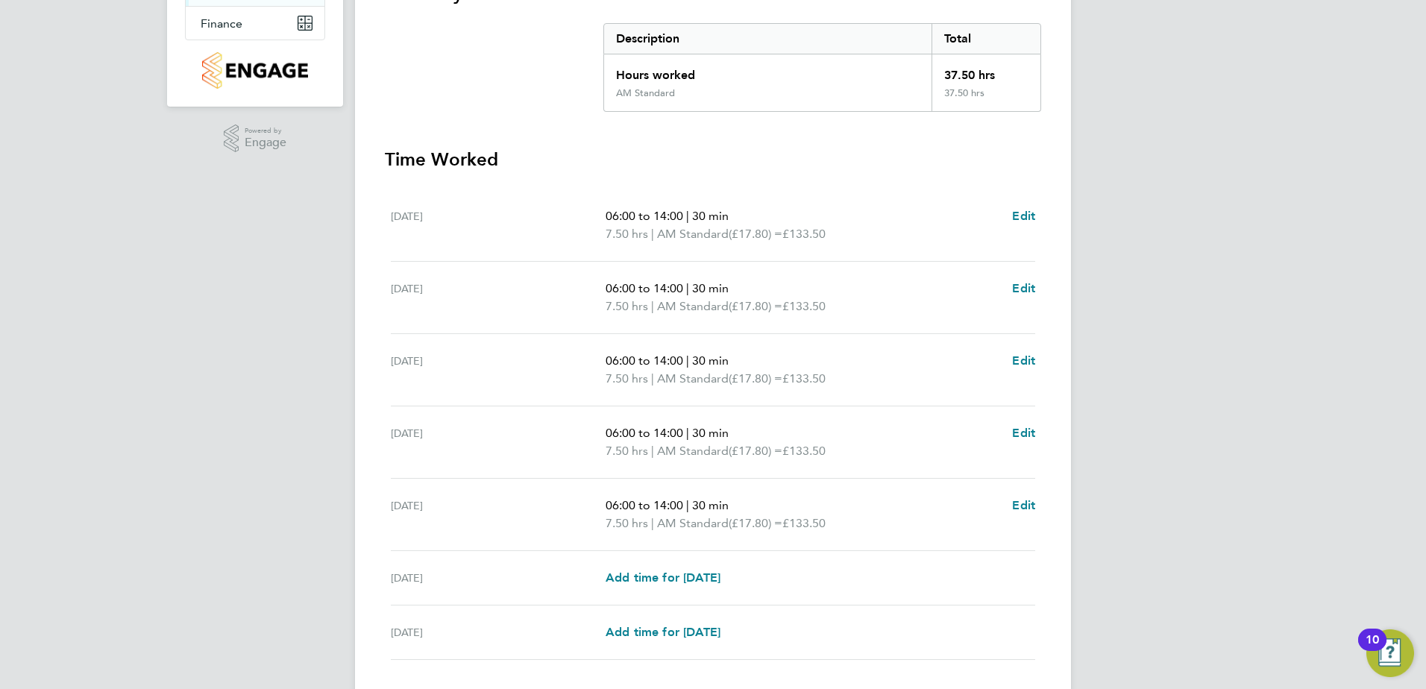
scroll to position [401, 0]
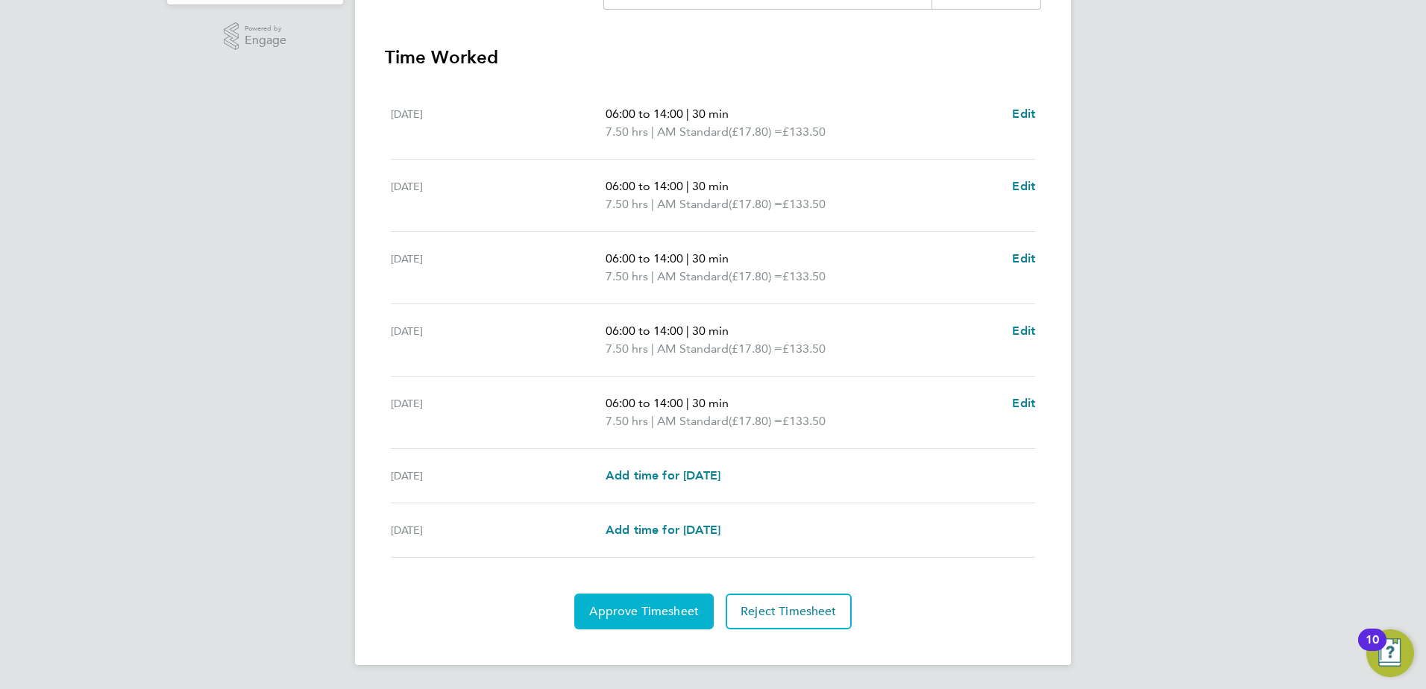
click at [654, 606] on span "Approve Timesheet" at bounding box center [644, 611] width 110 height 15
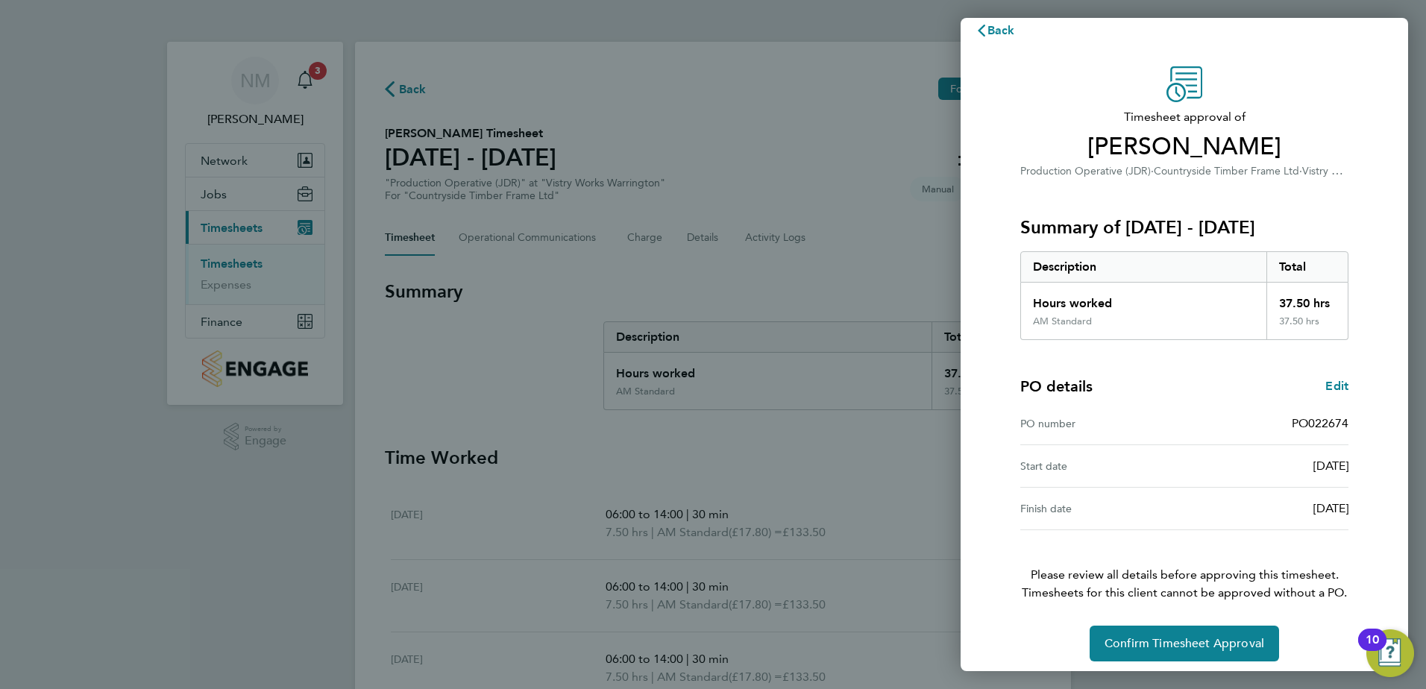
scroll to position [25, 0]
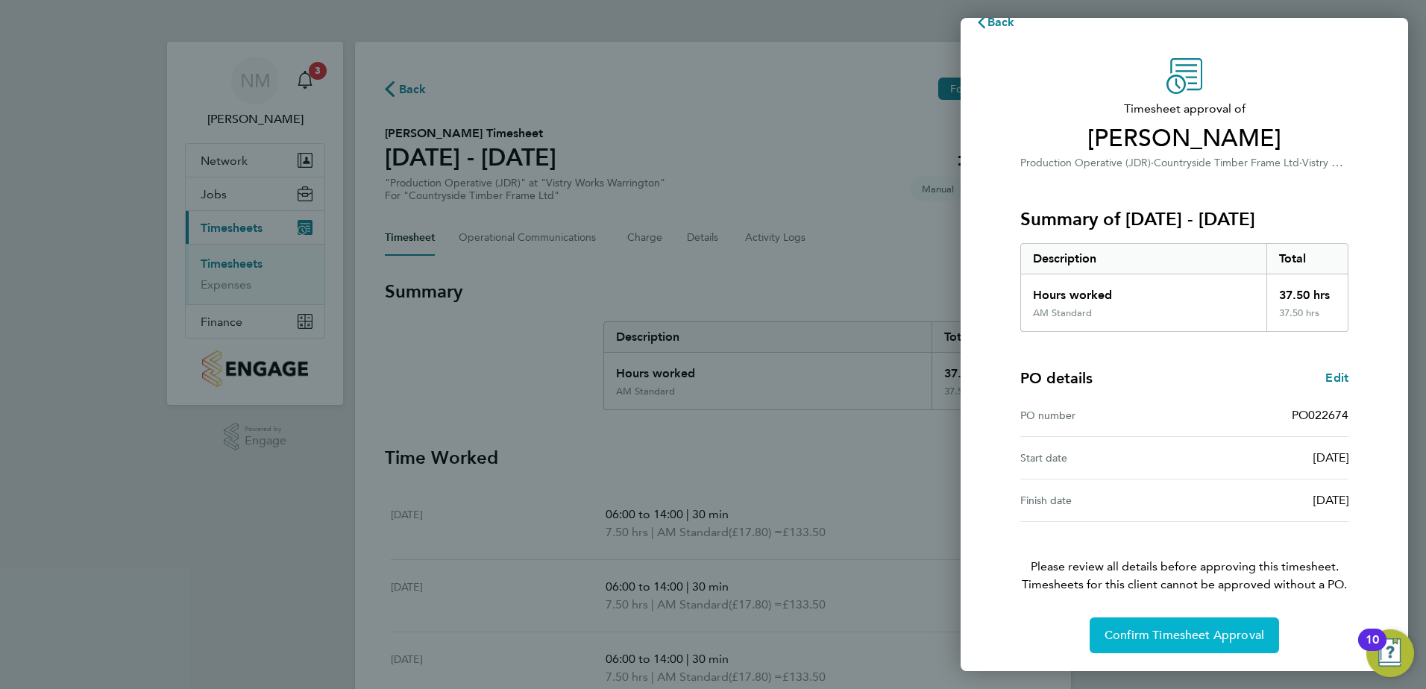
click at [1176, 633] on span "Confirm Timesheet Approval" at bounding box center [1185, 635] width 160 height 15
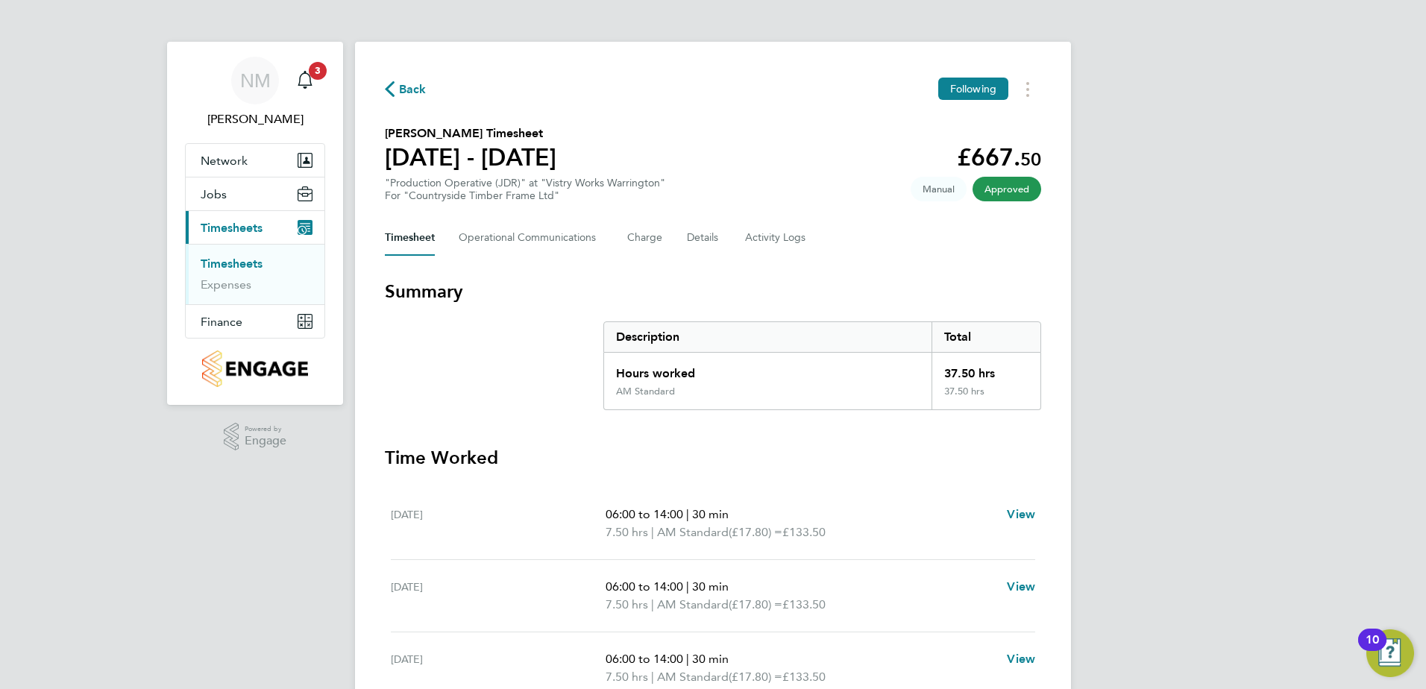
click at [397, 82] on span "Back" at bounding box center [406, 88] width 42 height 14
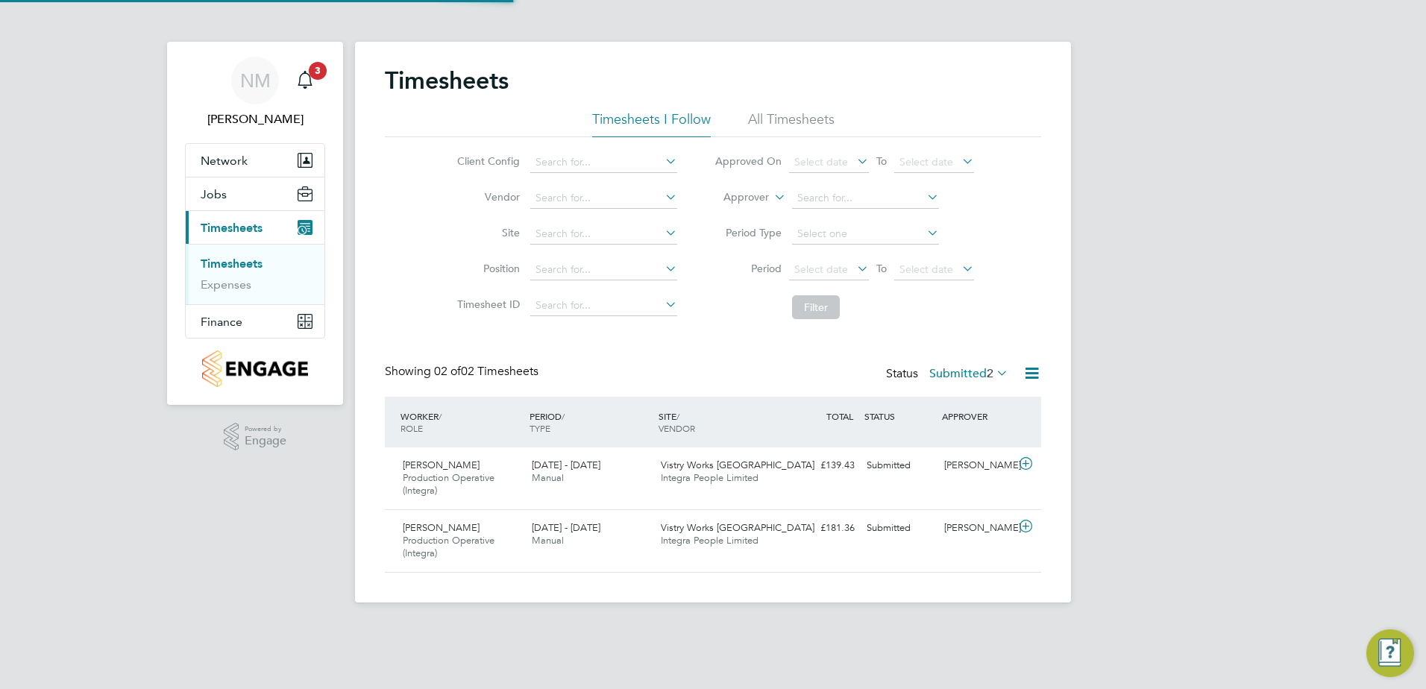
scroll to position [38, 130]
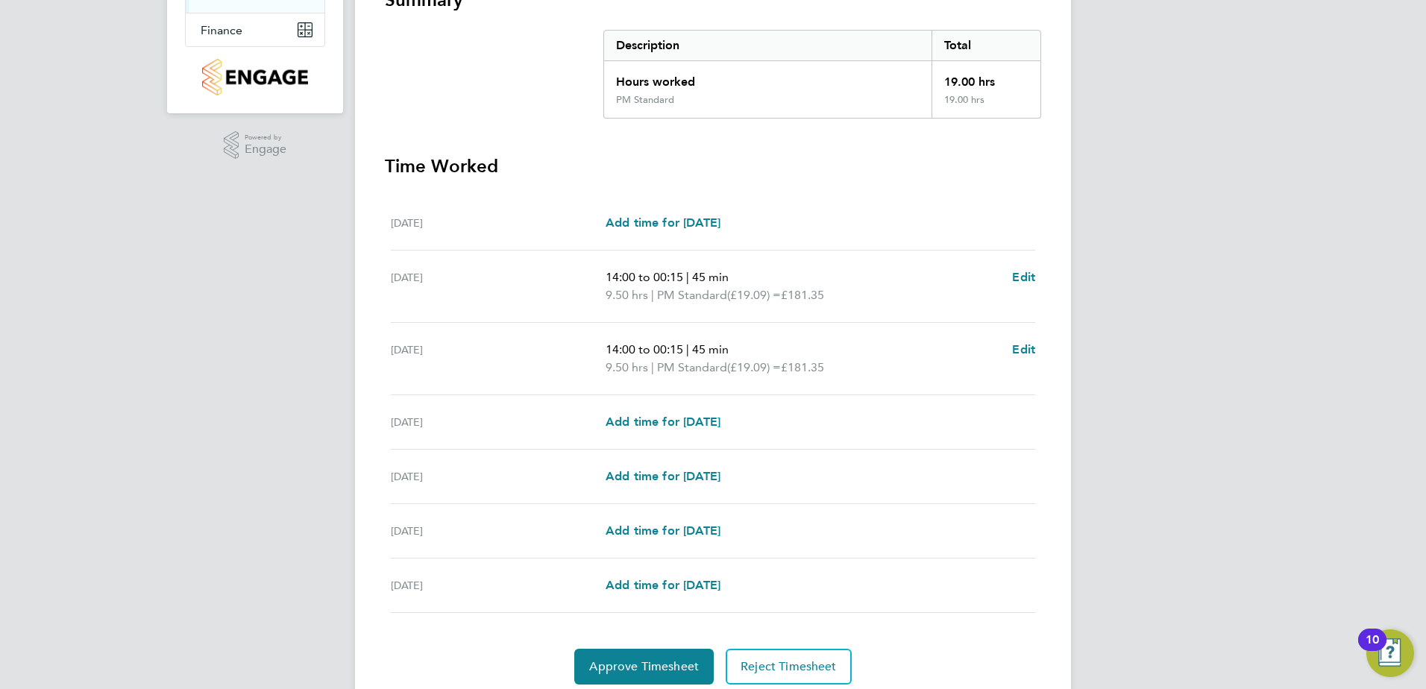
scroll to position [298, 0]
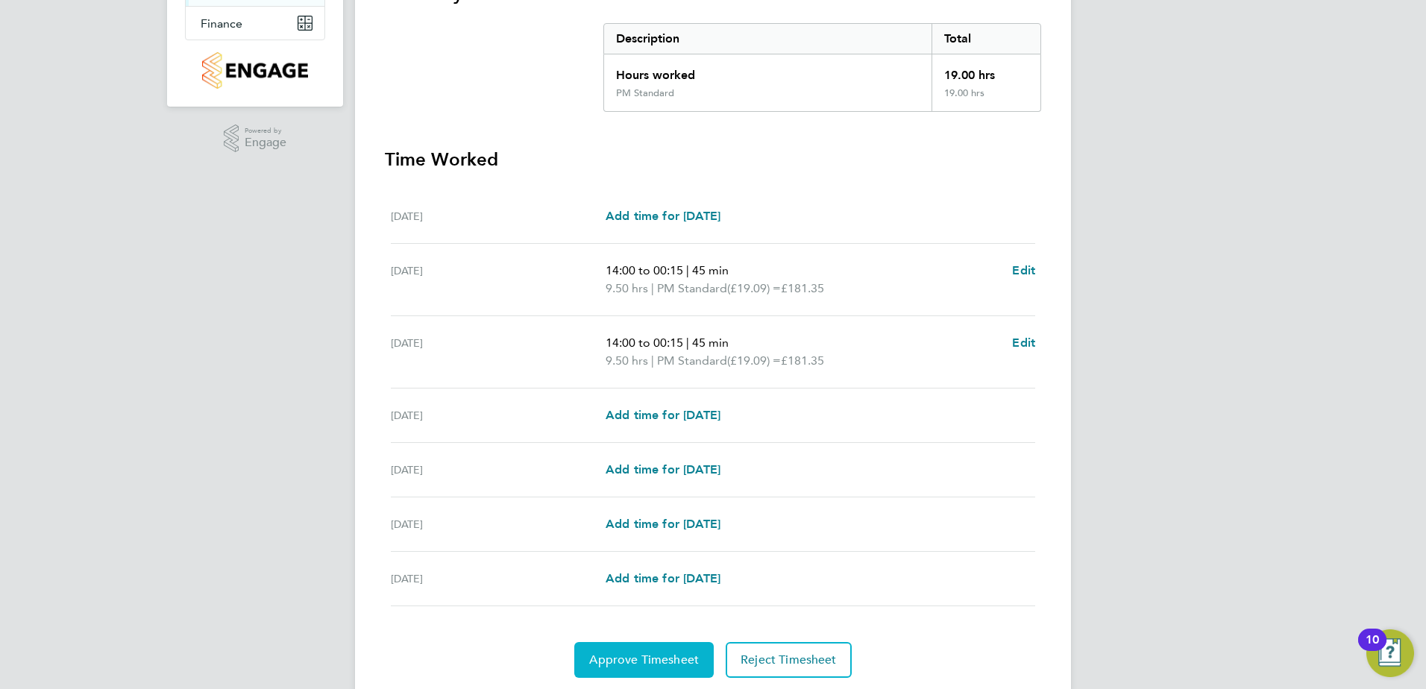
drag, startPoint x: 638, startPoint y: 664, endPoint x: 651, endPoint y: 642, distance: 26.1
click at [638, 664] on span "Approve Timesheet" at bounding box center [644, 660] width 110 height 15
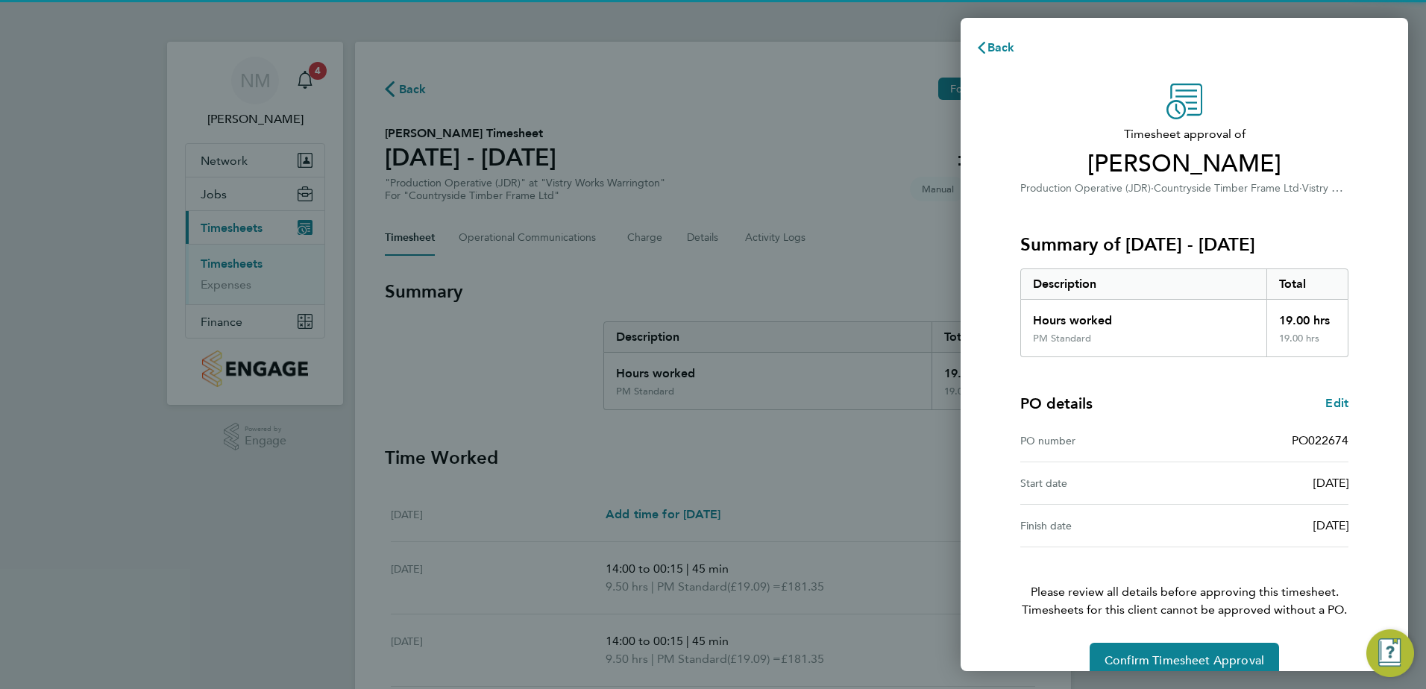
scroll to position [25, 0]
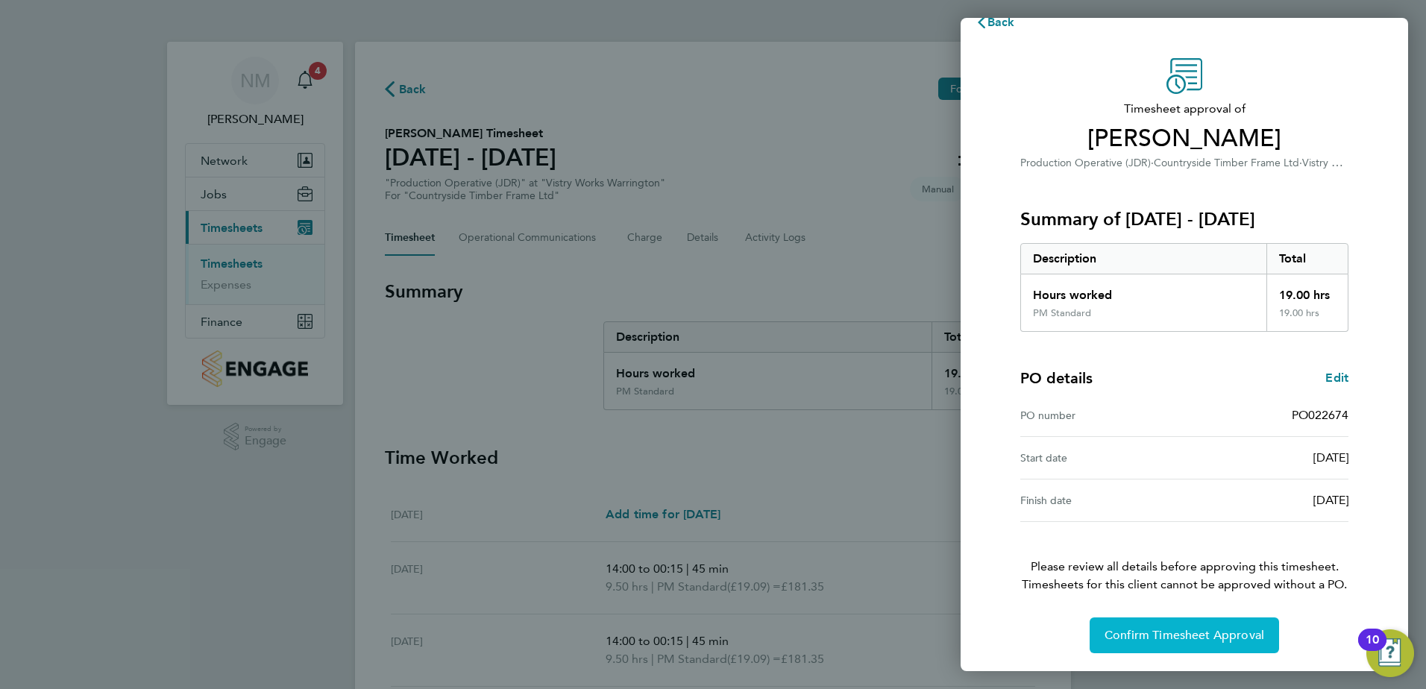
click at [1200, 630] on span "Confirm Timesheet Approval" at bounding box center [1185, 635] width 160 height 15
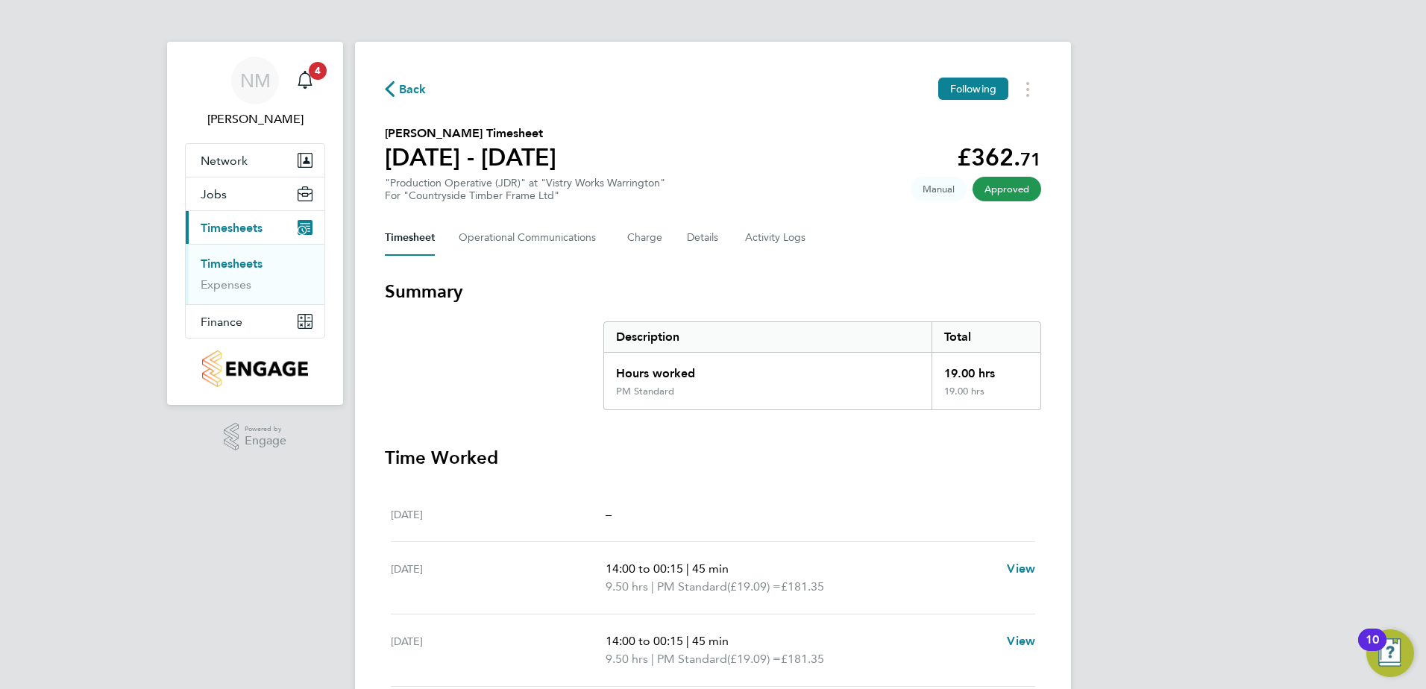
drag, startPoint x: 421, startPoint y: 76, endPoint x: 411, endPoint y: 87, distance: 14.3
click at [419, 77] on div "Back Following George Blease's Timesheet 15 - 21 Sept 2025 £362. 71 "Production…" at bounding box center [713, 527] width 716 height 971
click at [410, 87] on span "Back" at bounding box center [413, 90] width 28 height 18
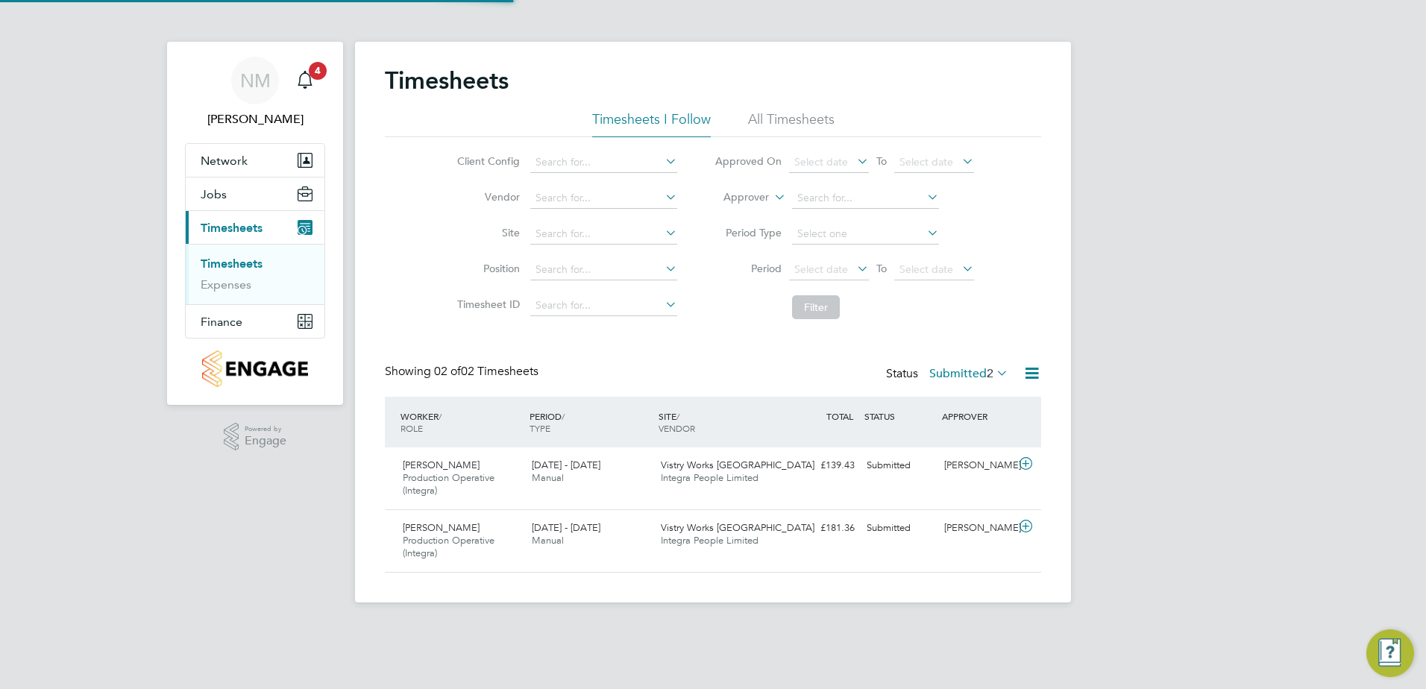
scroll to position [38, 130]
click at [312, 78] on icon "Main navigation" at bounding box center [305, 80] width 18 height 18
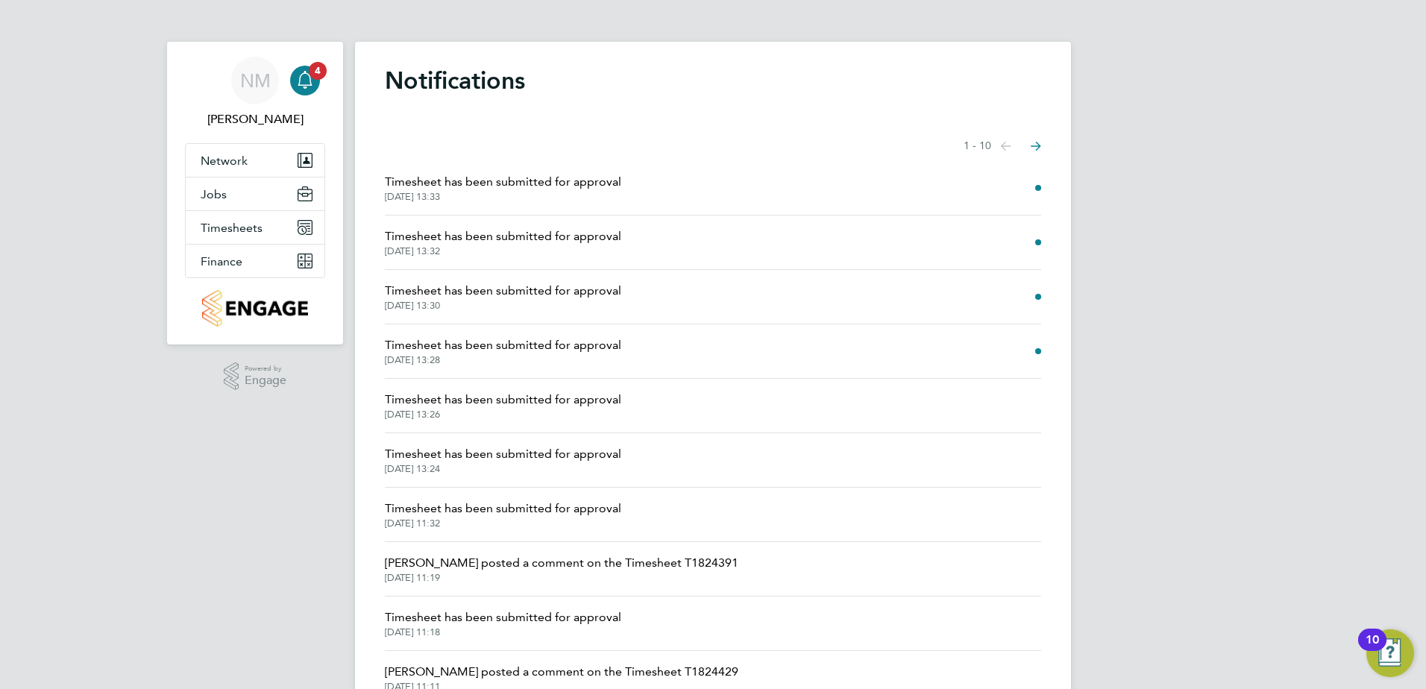
click at [621, 299] on li "Timesheet has been submitted for approval 23 Sep 2025, 13:30" at bounding box center [713, 297] width 657 height 54
click at [300, 77] on icon "Main navigation" at bounding box center [305, 78] width 14 height 15
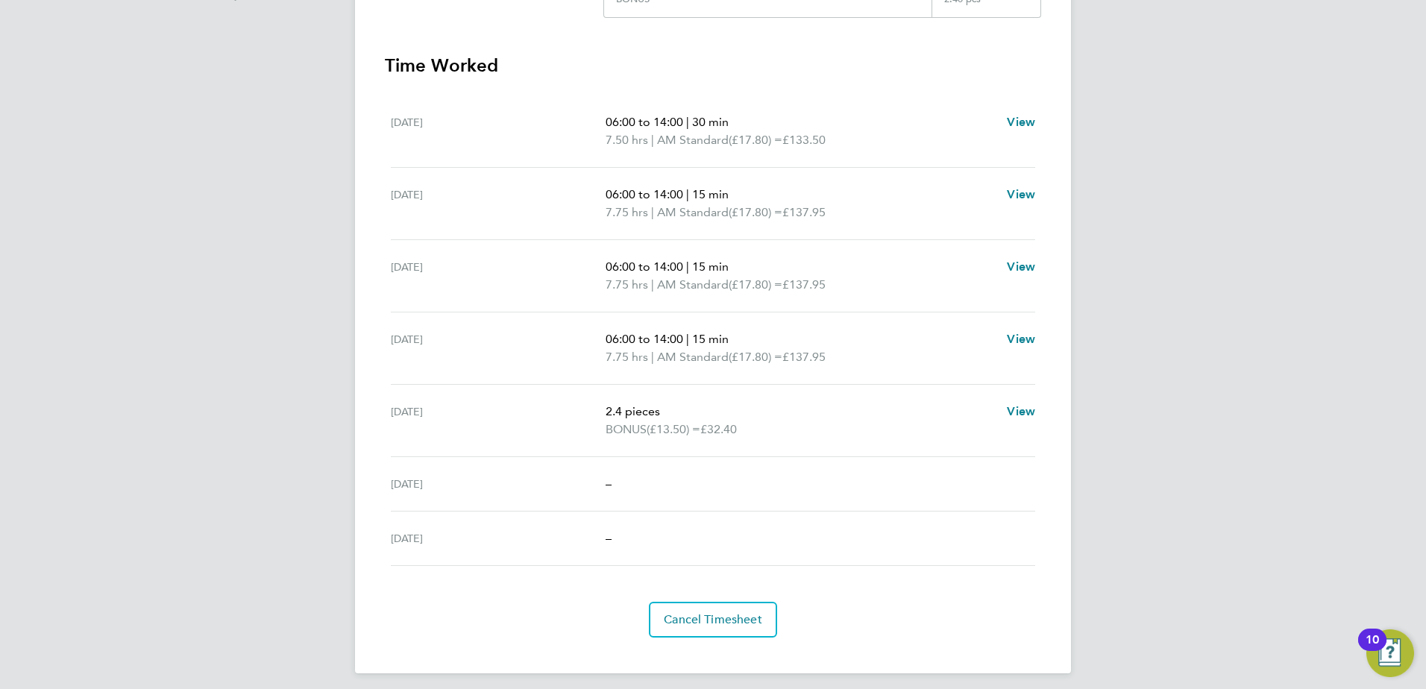
scroll to position [458, 0]
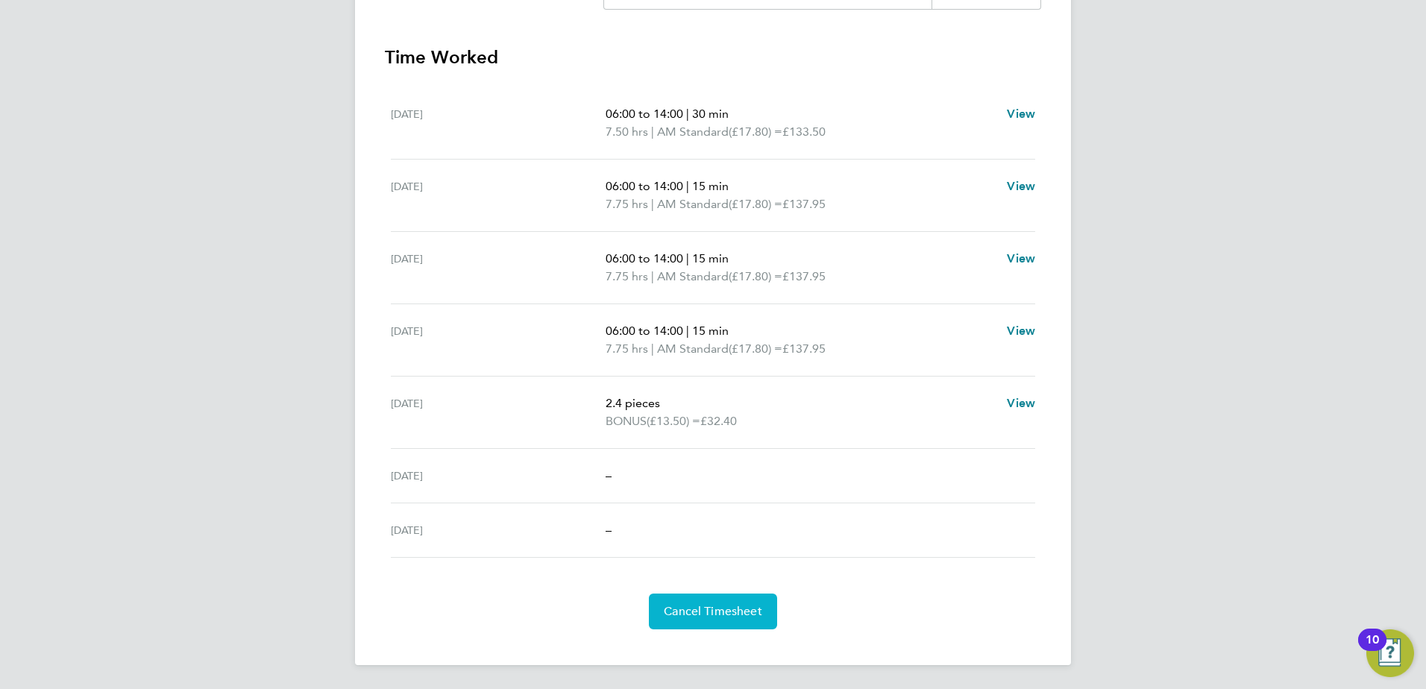
click at [705, 619] on button "Cancel Timesheet" at bounding box center [713, 612] width 128 height 36
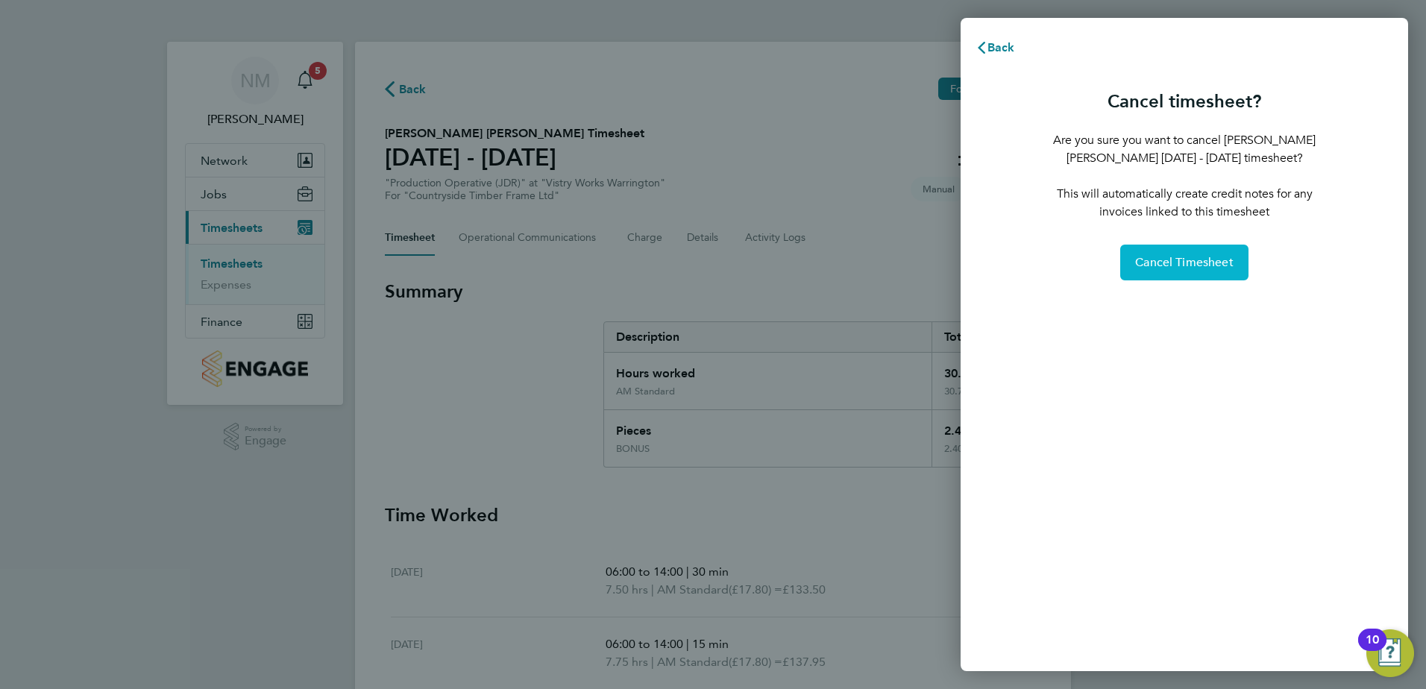
click at [1199, 252] on button "Cancel Timesheet" at bounding box center [1185, 263] width 128 height 36
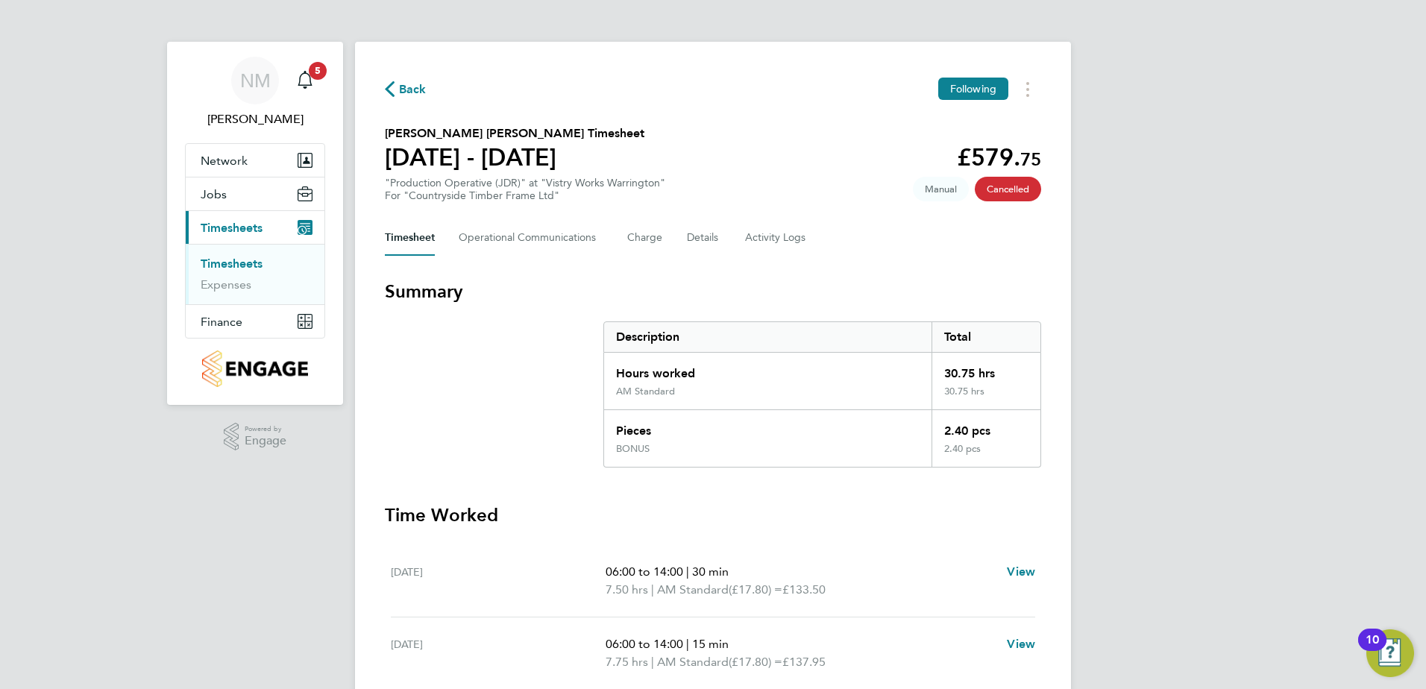
click at [411, 85] on span "Back" at bounding box center [413, 90] width 28 height 18
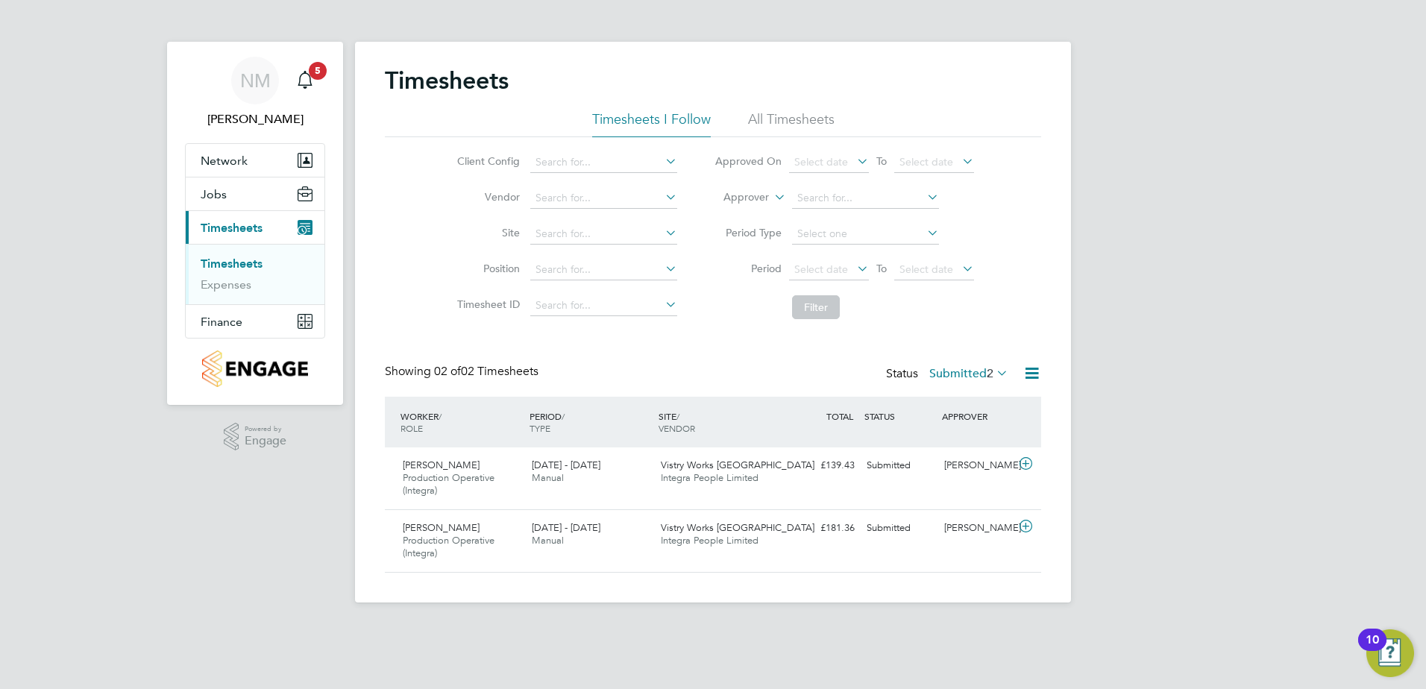
scroll to position [38, 130]
click at [976, 375] on label "Submitted 2" at bounding box center [969, 373] width 79 height 15
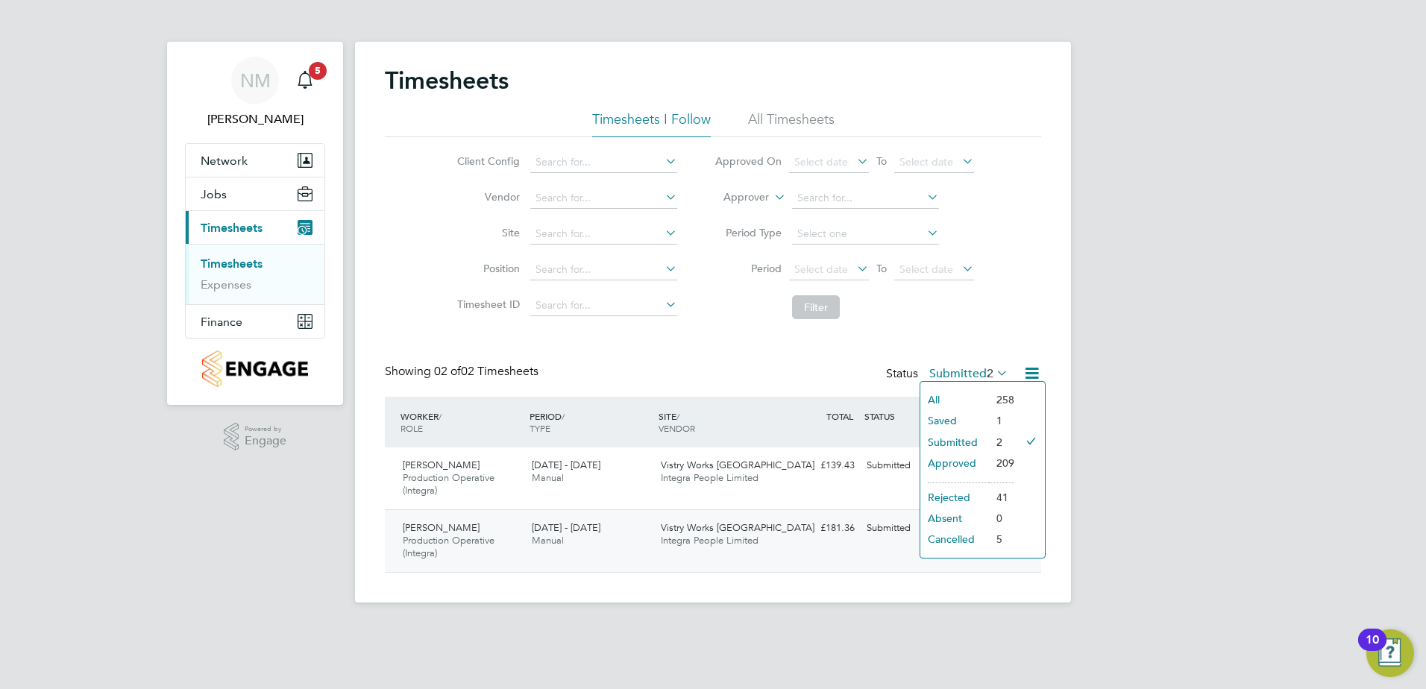
click at [993, 538] on li "5" at bounding box center [1001, 539] width 25 height 21
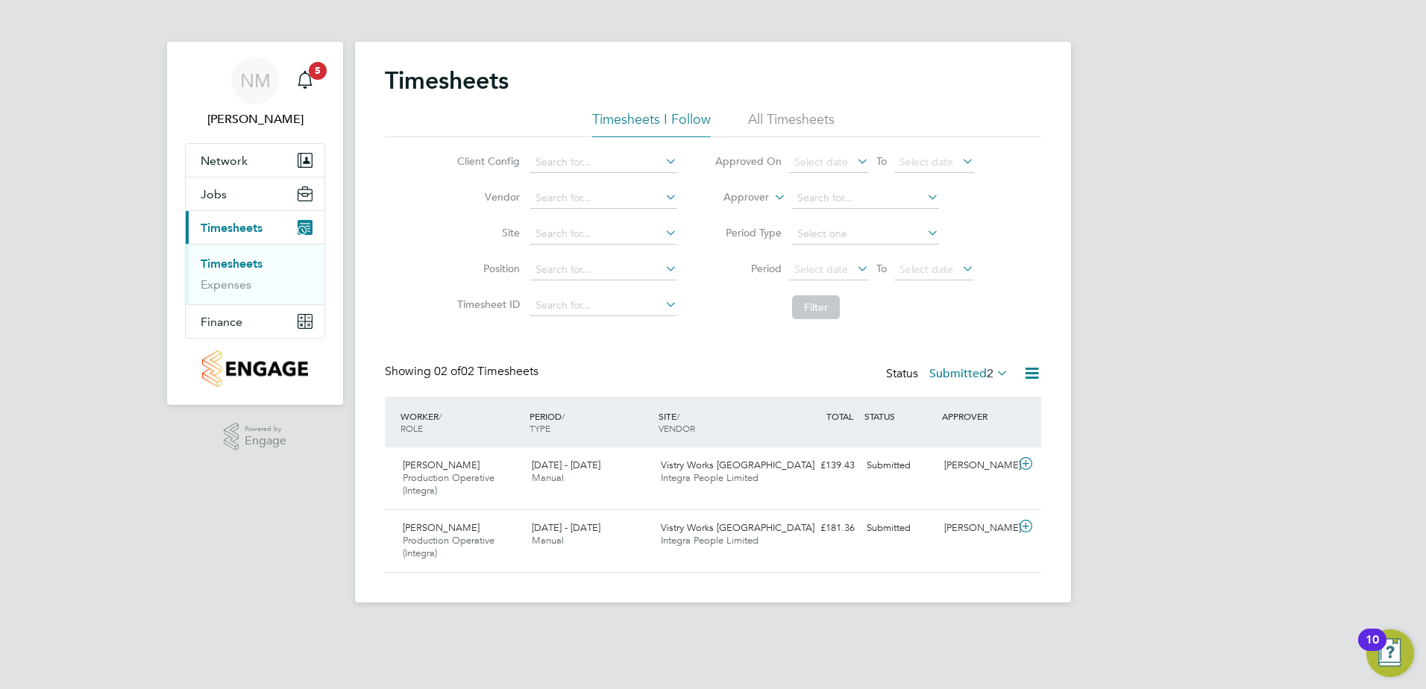
click at [983, 376] on label "Submitted 2" at bounding box center [969, 373] width 79 height 15
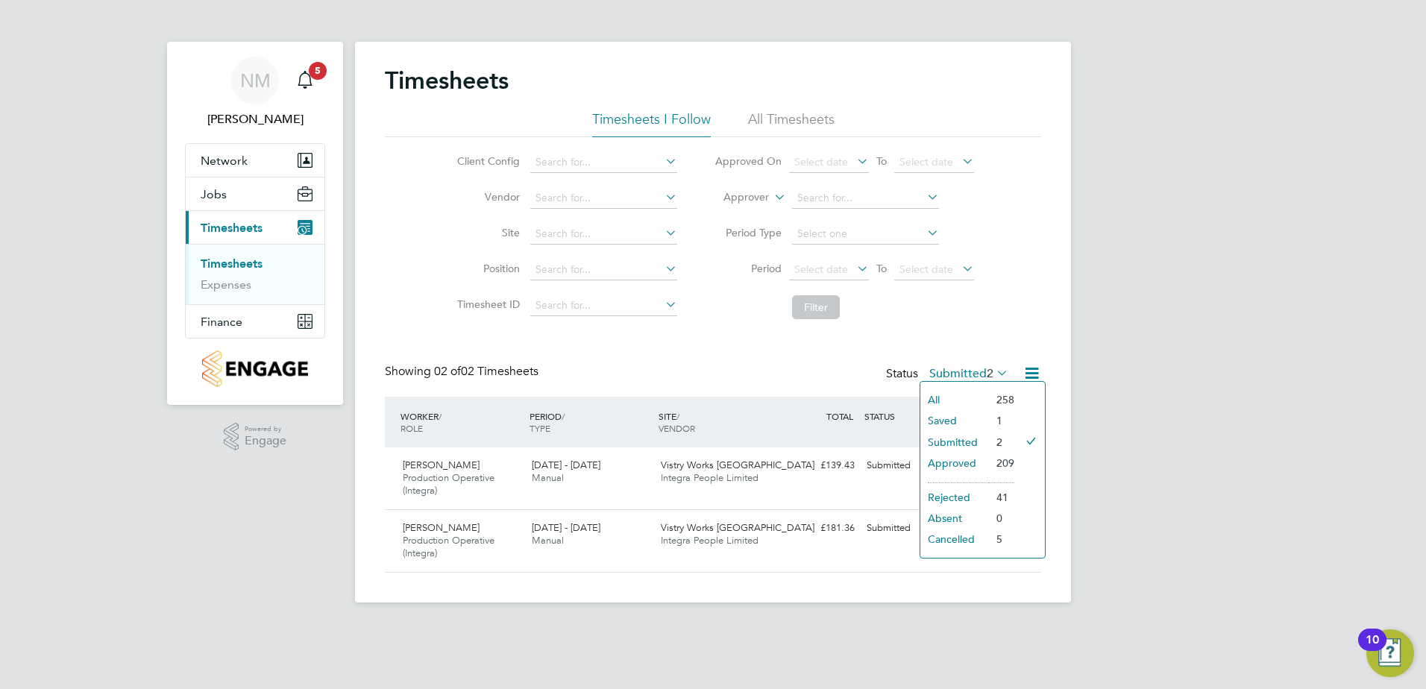
click at [953, 539] on li "Cancelled" at bounding box center [955, 539] width 69 height 21
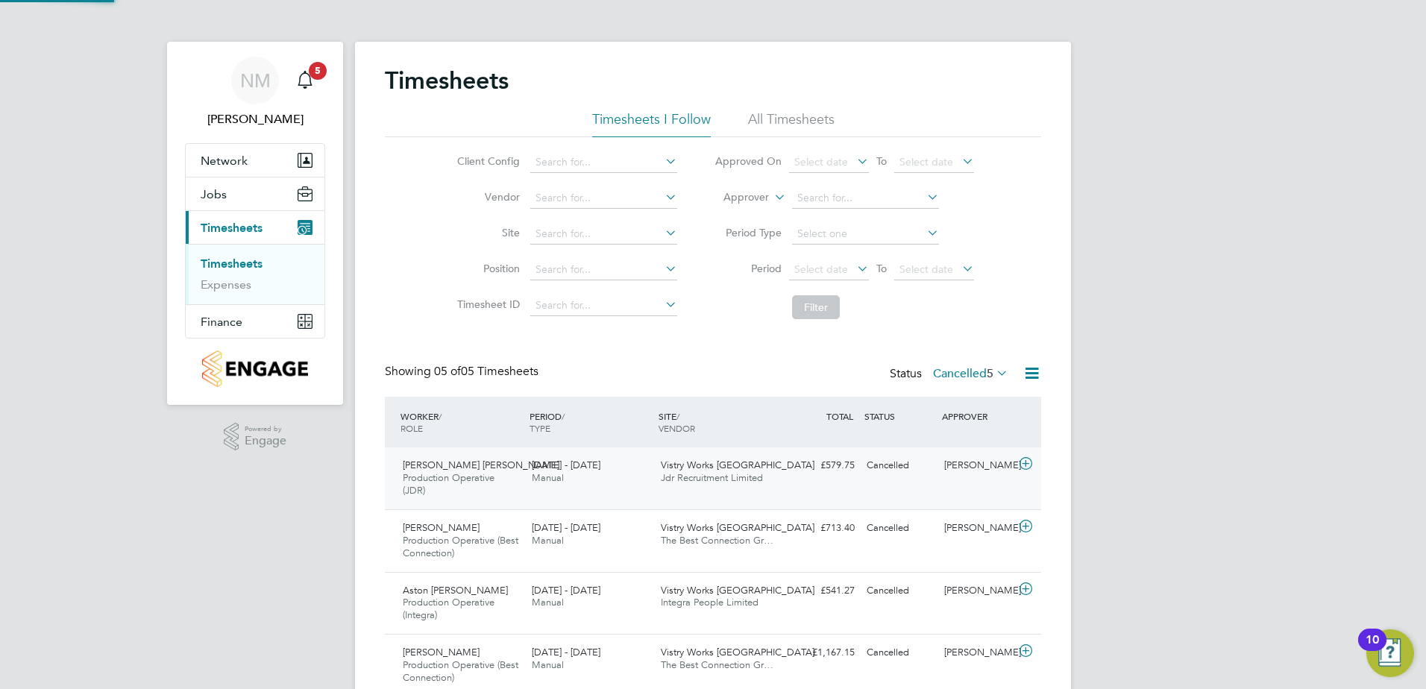
scroll to position [0, 0]
click at [1013, 466] on div "[PERSON_NAME]" at bounding box center [978, 466] width 78 height 25
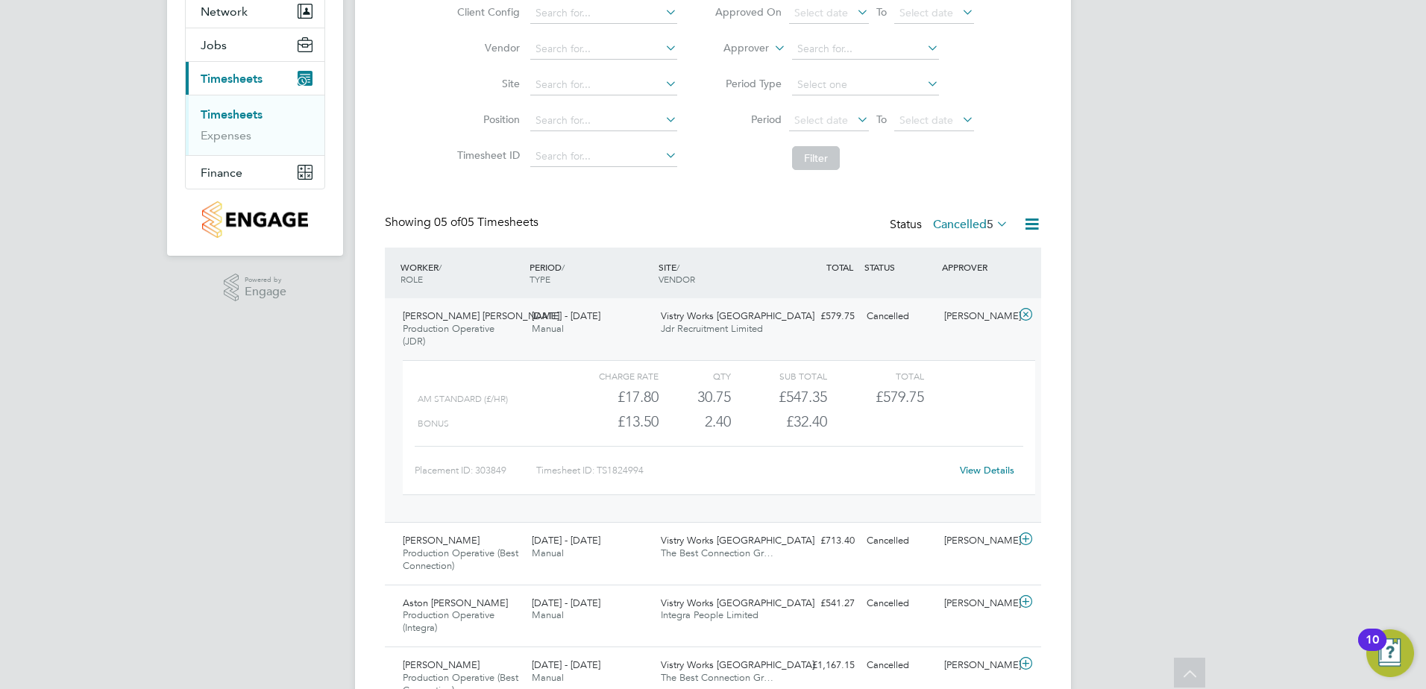
click at [995, 469] on link "View Details" at bounding box center [987, 470] width 54 height 13
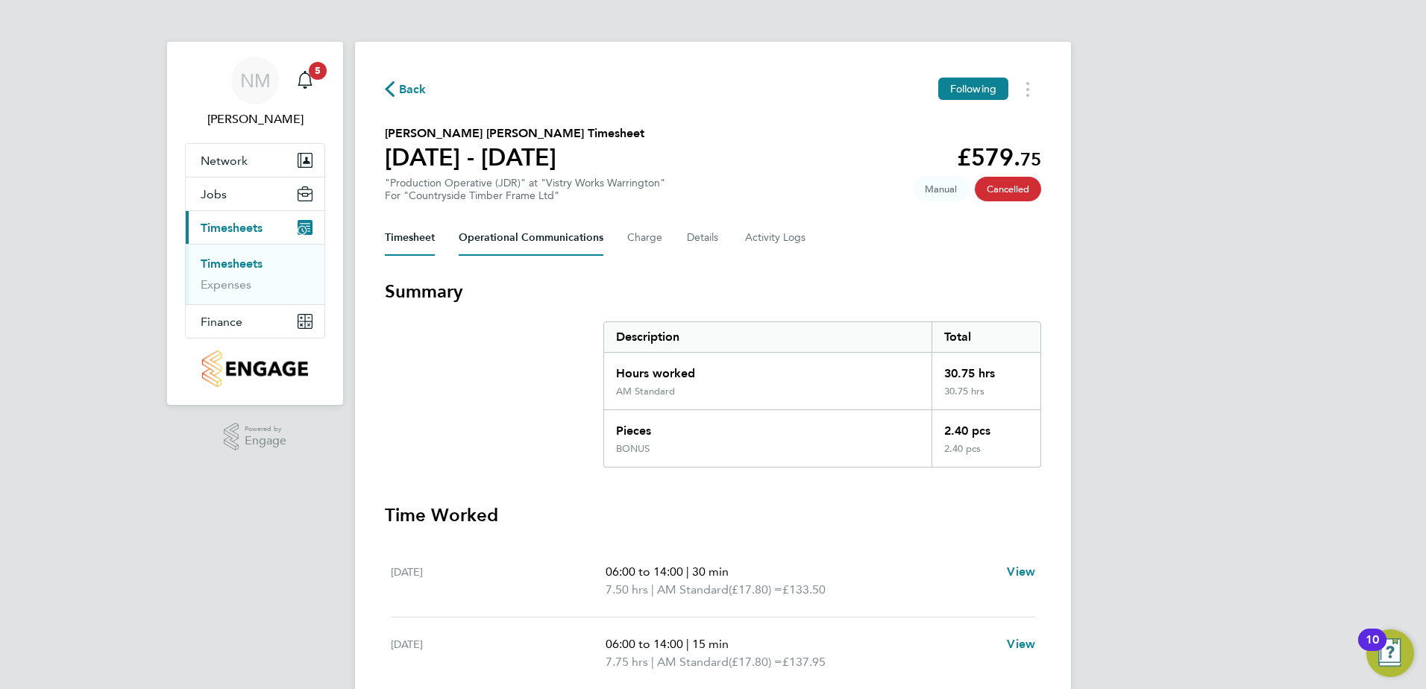
click at [557, 234] on Communications-tab "Operational Communications" at bounding box center [531, 238] width 145 height 36
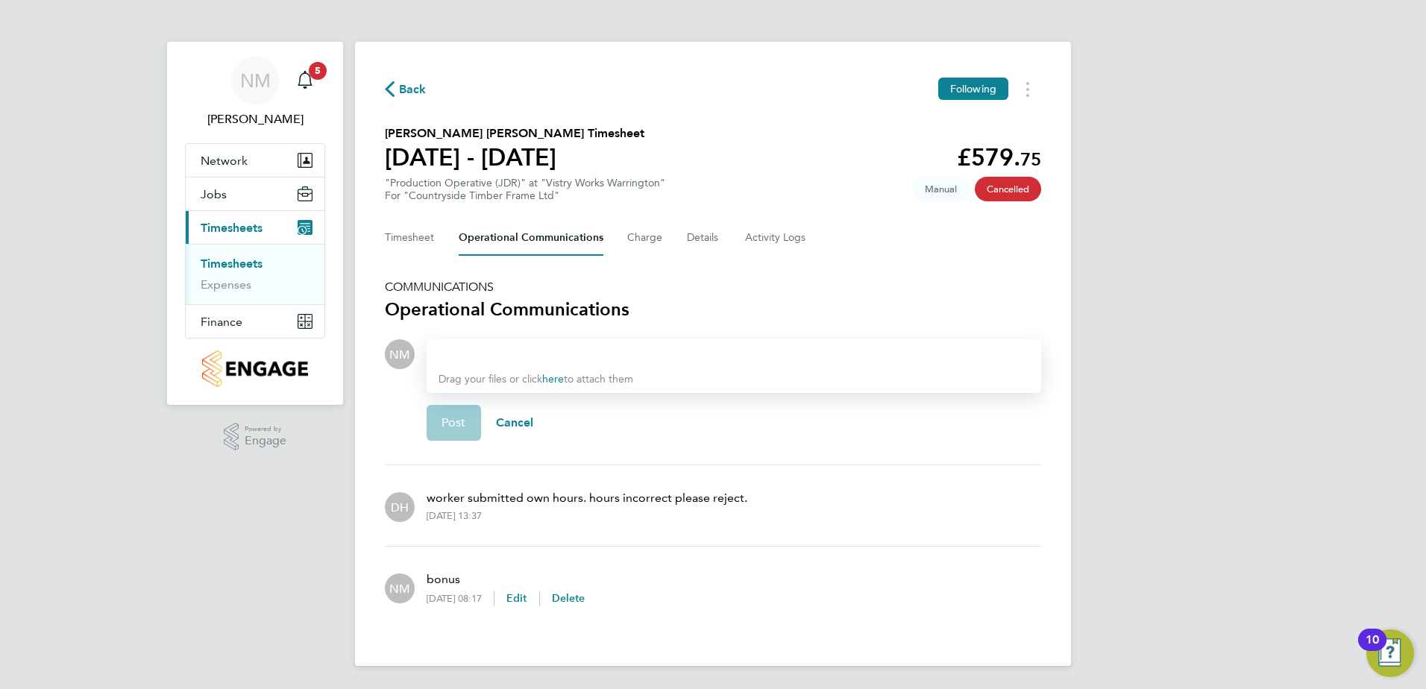
click at [427, 88] on div "Back Following" at bounding box center [713, 89] width 657 height 23
click at [408, 84] on span "Back" at bounding box center [413, 90] width 28 height 18
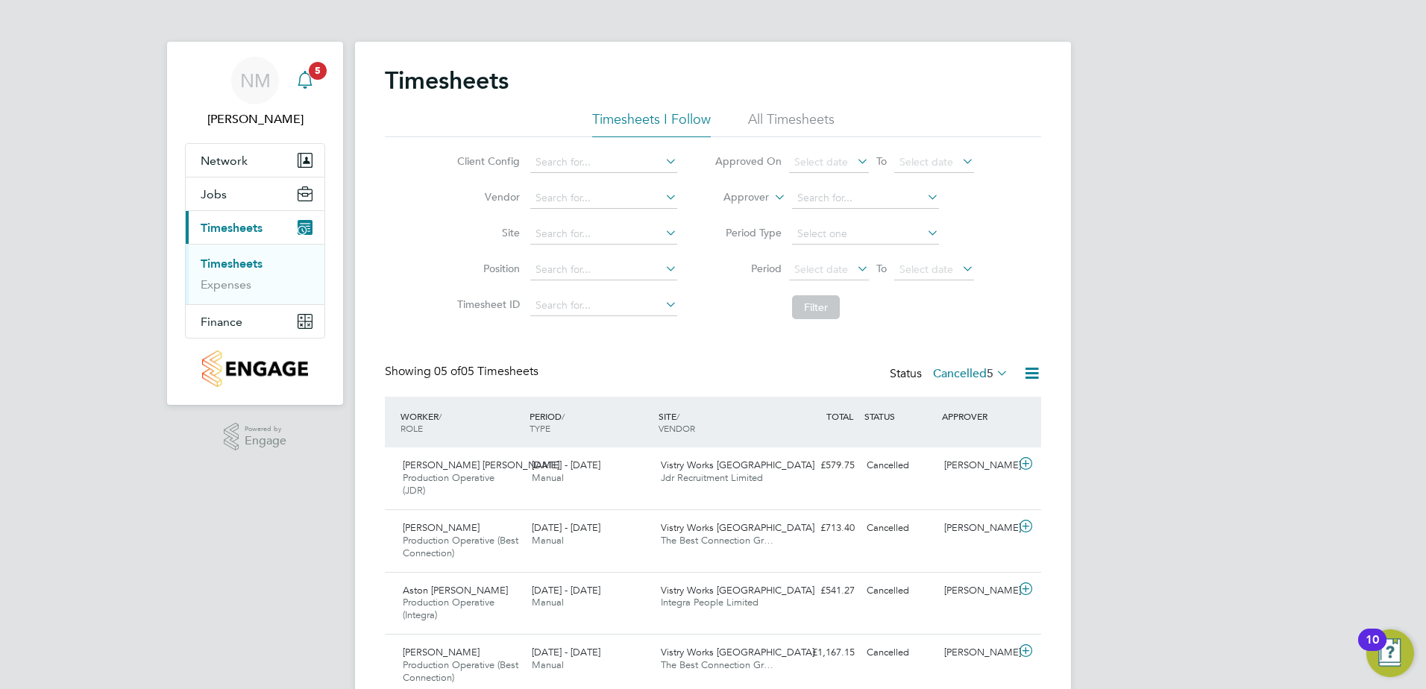
click at [296, 77] on icon "Main navigation" at bounding box center [305, 80] width 18 height 18
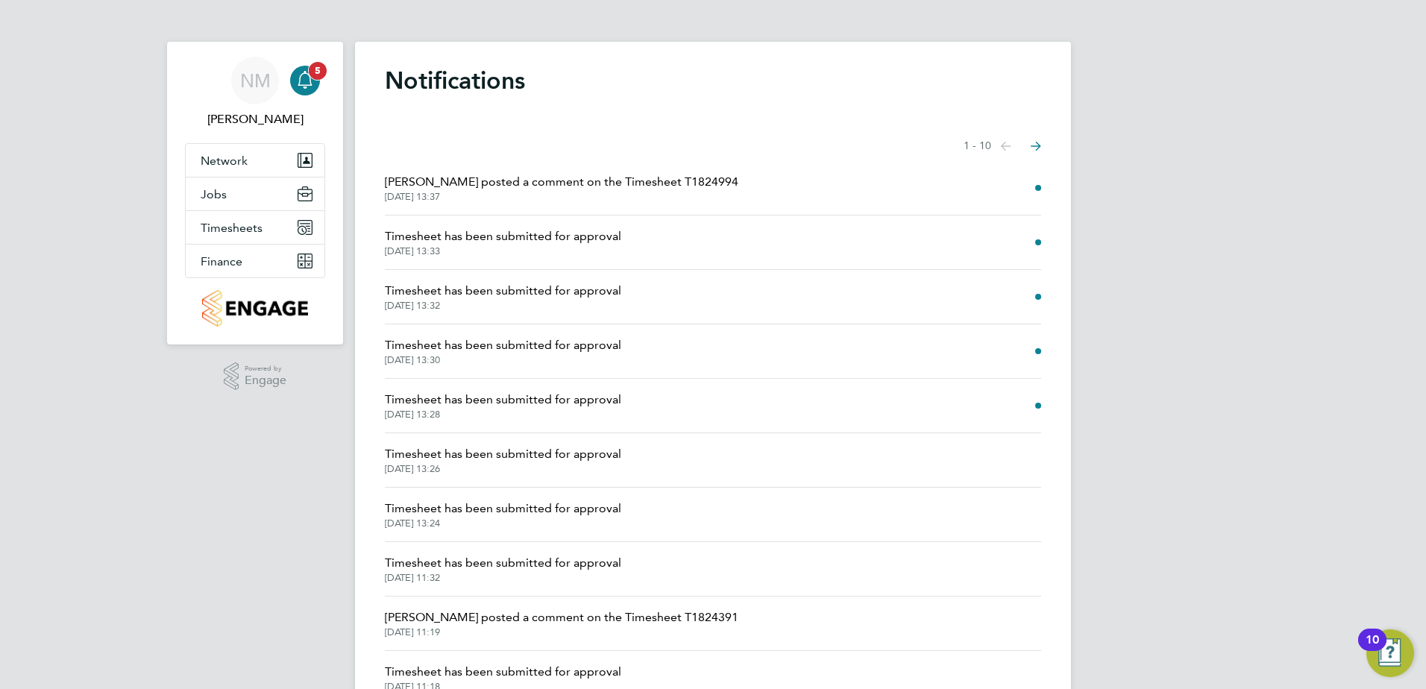
click at [316, 81] on div "Main navigation" at bounding box center [305, 81] width 30 height 30
